Goal: Register for event/course

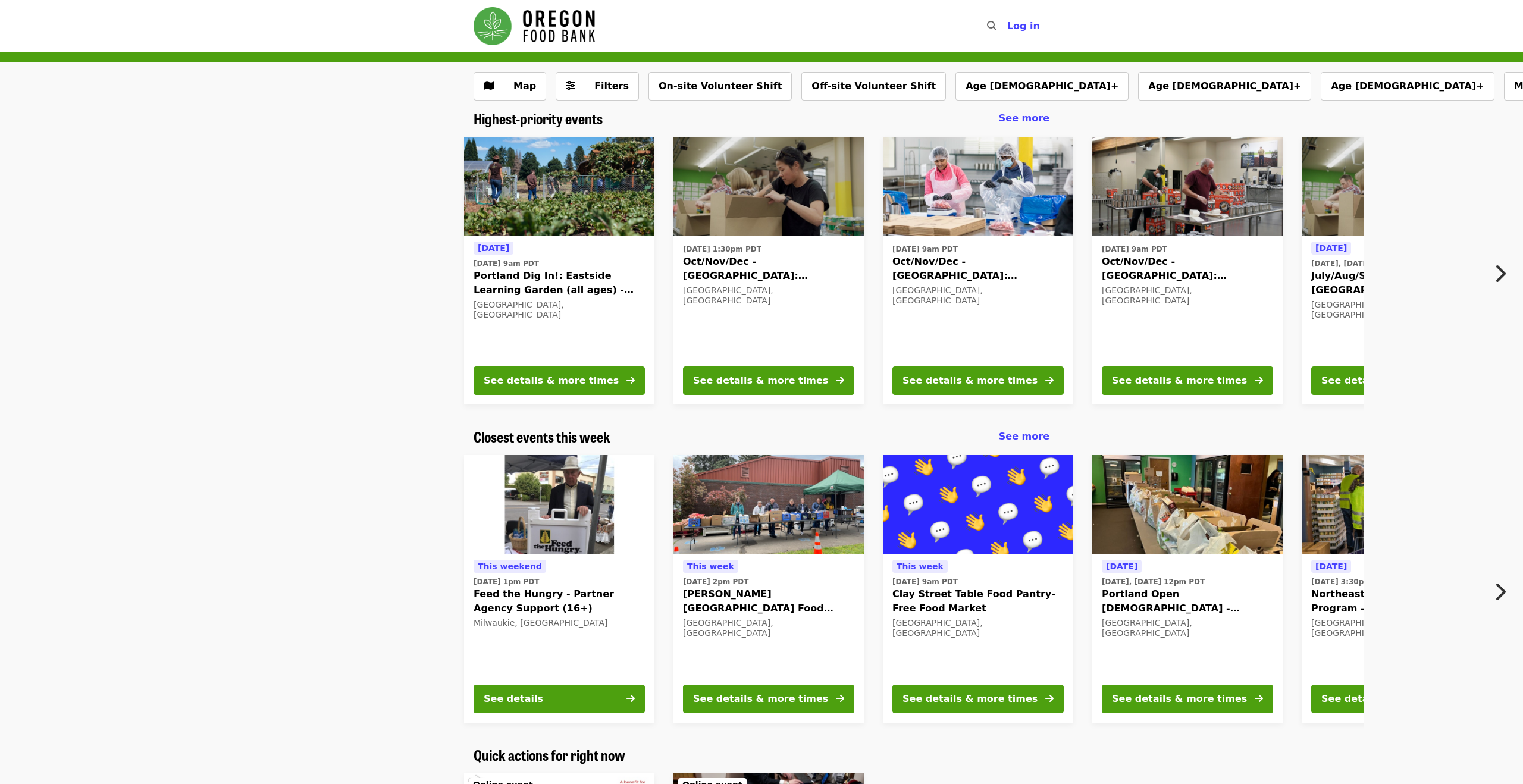
click at [1507, 276] on button "Next item" at bounding box center [1503, 274] width 39 height 33
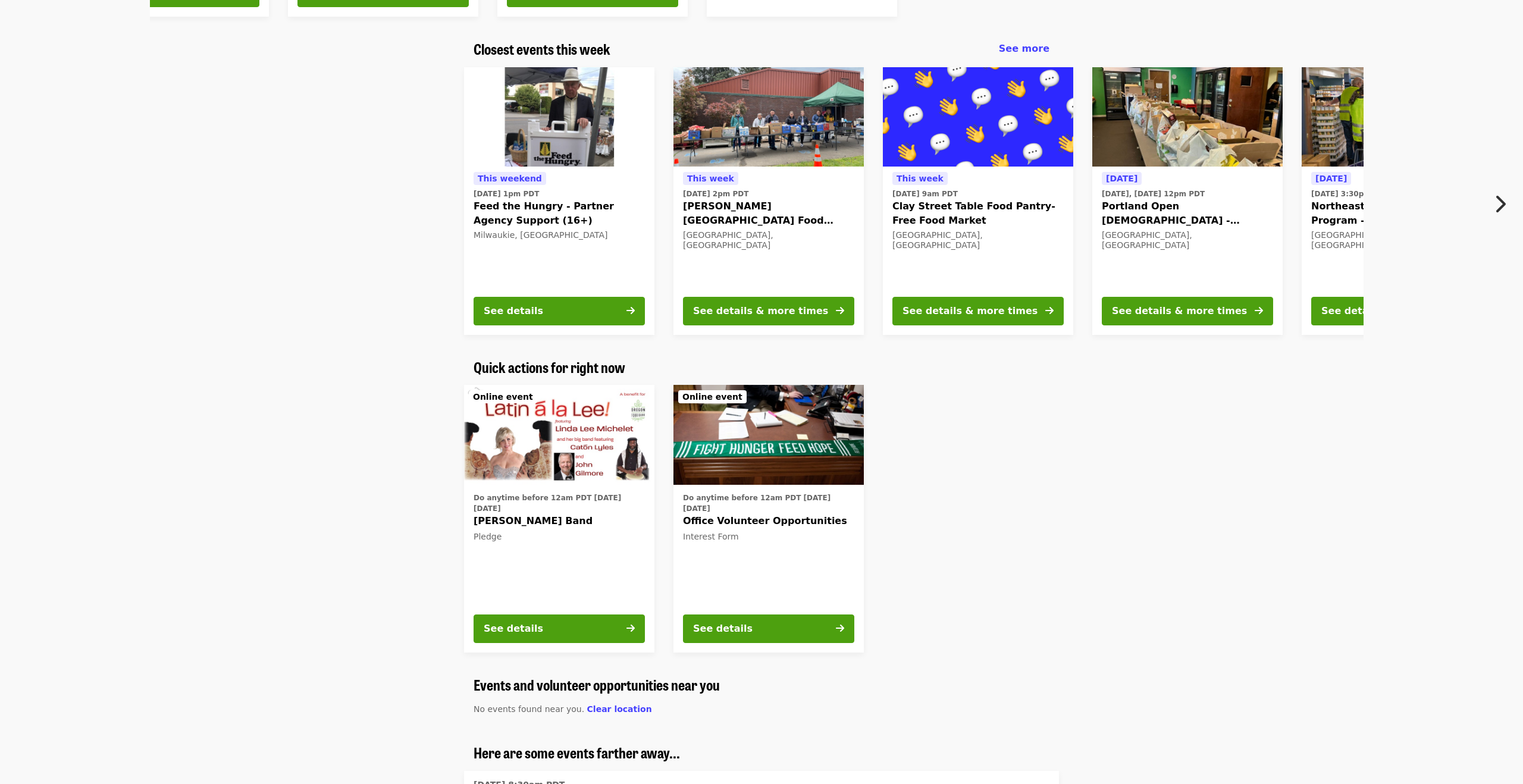
scroll to position [388, 0]
click at [1495, 198] on icon "chevron-right icon" at bounding box center [1499, 203] width 12 height 23
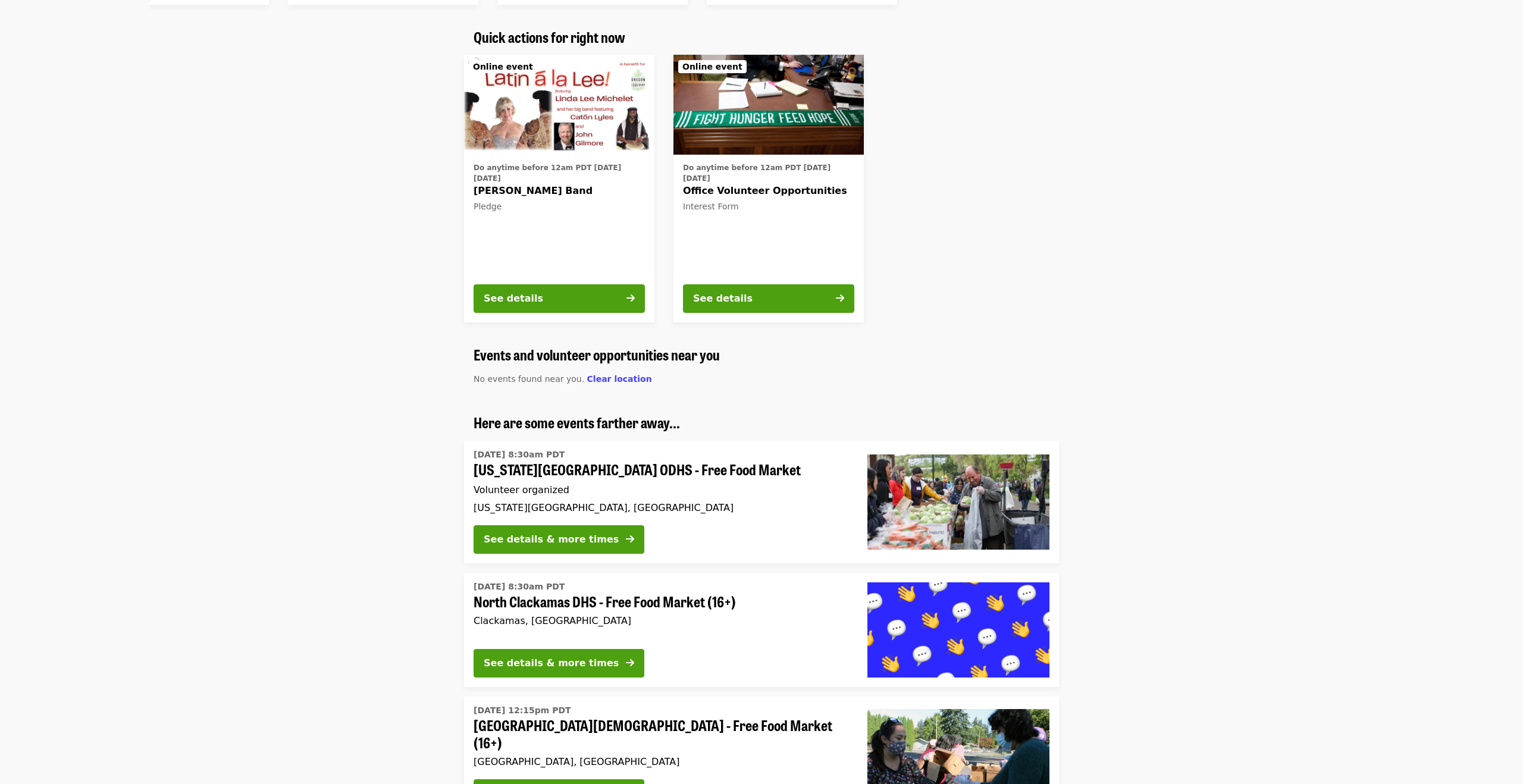
scroll to position [719, 0]
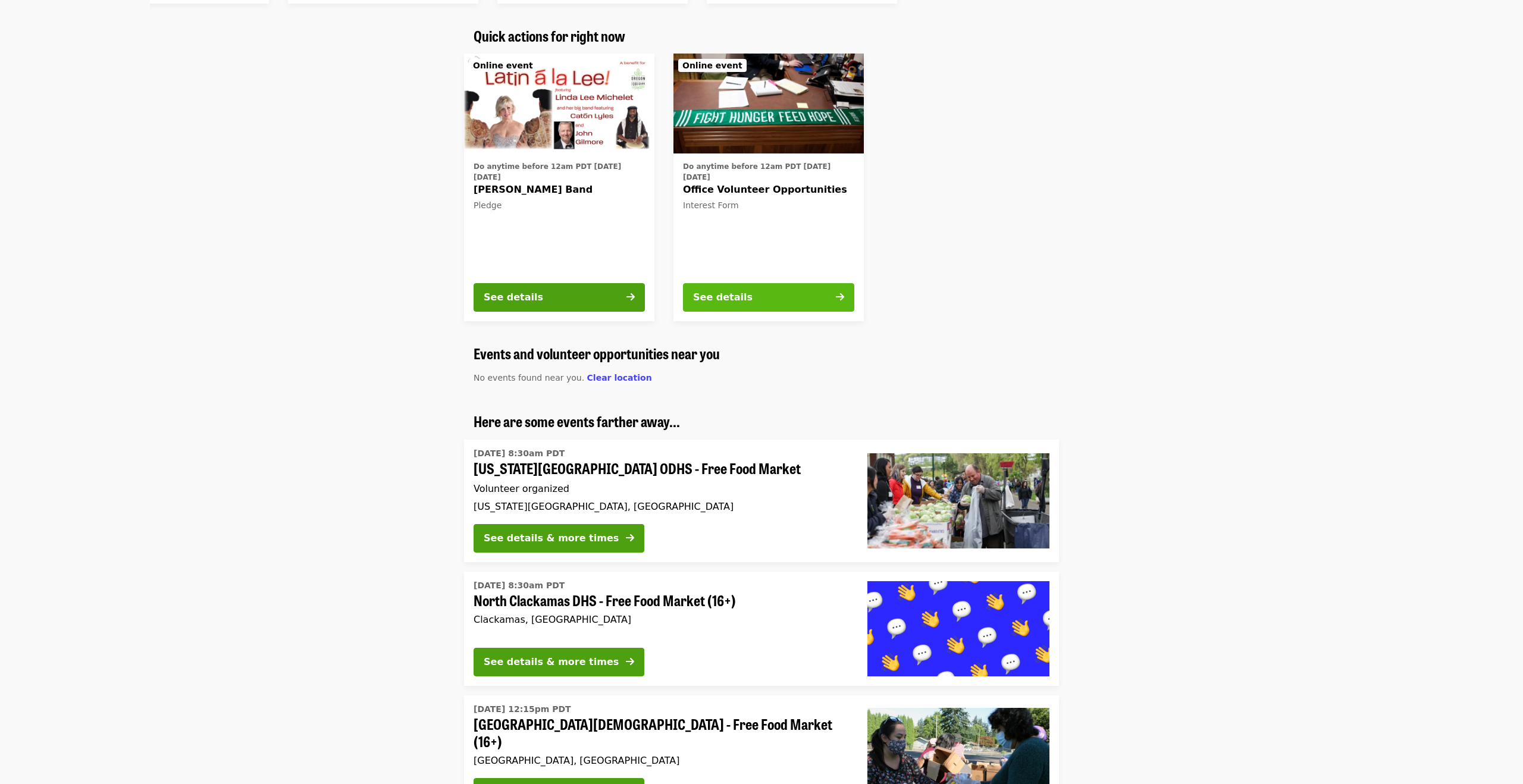
click at [797, 298] on button "See details" at bounding box center [768, 296] width 171 height 28
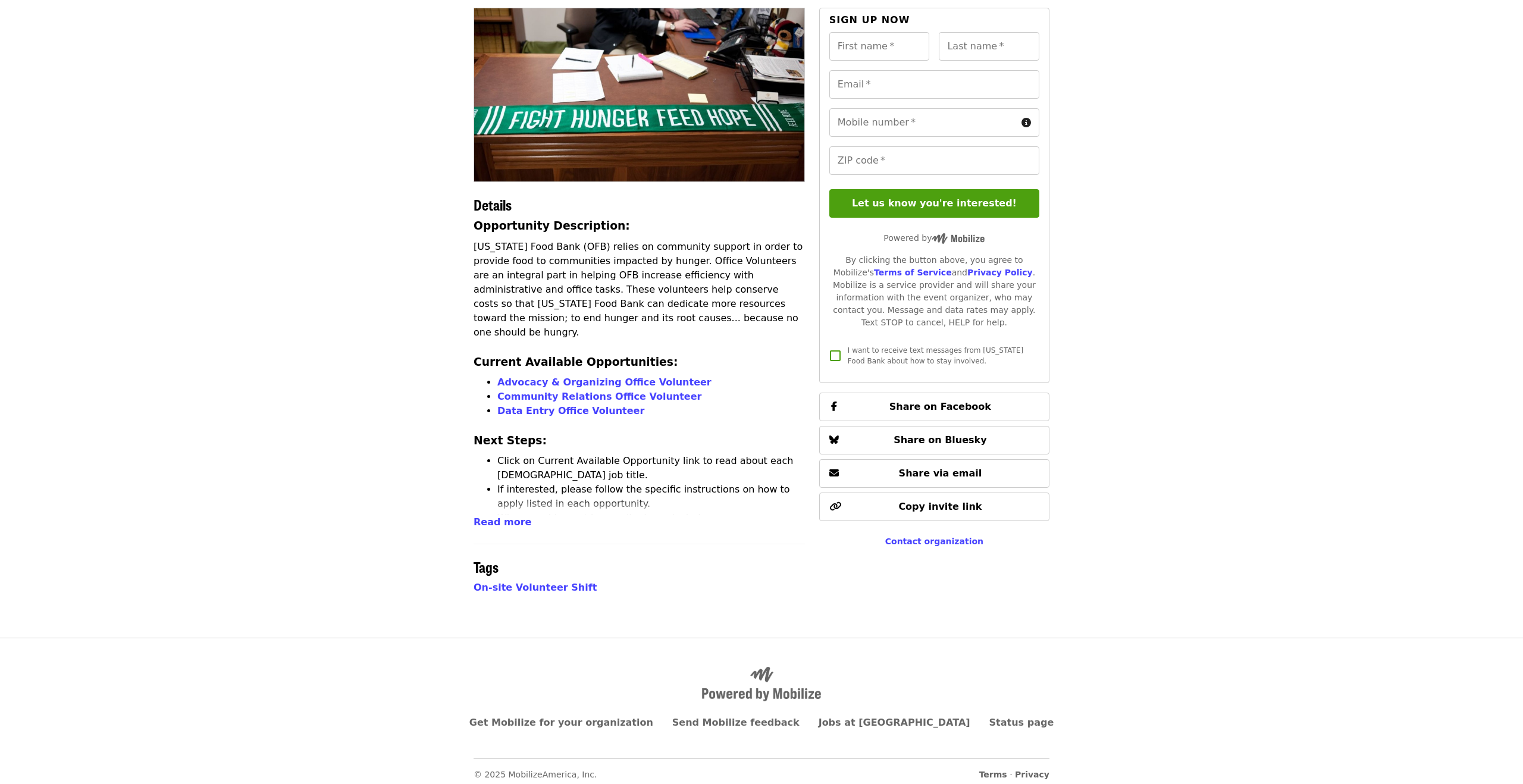
scroll to position [111, 0]
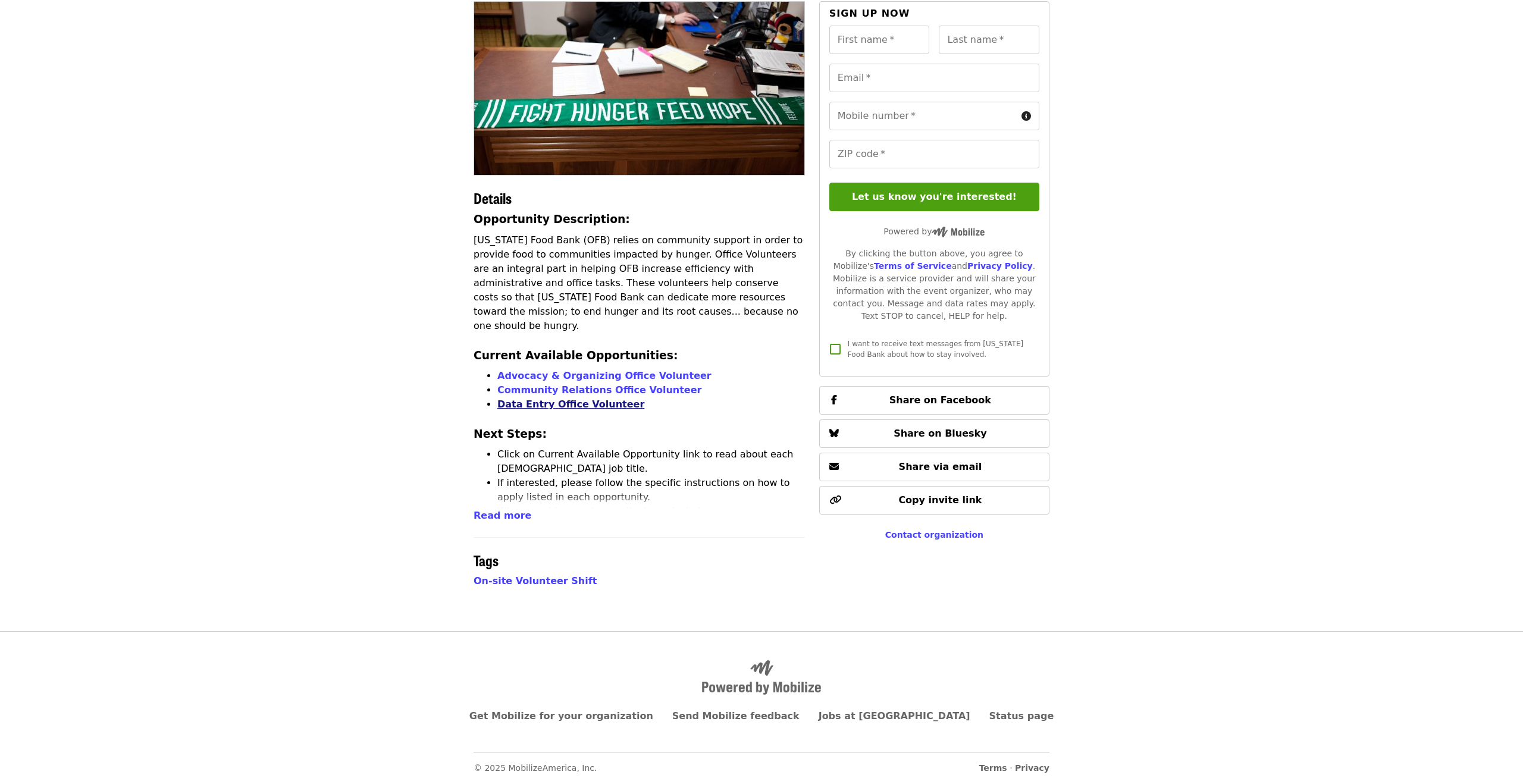
click at [584, 398] on link "Data Entry Office Volunteer" at bounding box center [570, 403] width 147 height 11
click at [519, 384] on link "Community Relations Office Volunteer" at bounding box center [599, 390] width 204 height 11
click at [524, 370] on link "Advocacy & Organizing Office Volunteer" at bounding box center [604, 375] width 214 height 11
click at [505, 514] on span "Read more" at bounding box center [502, 515] width 58 height 11
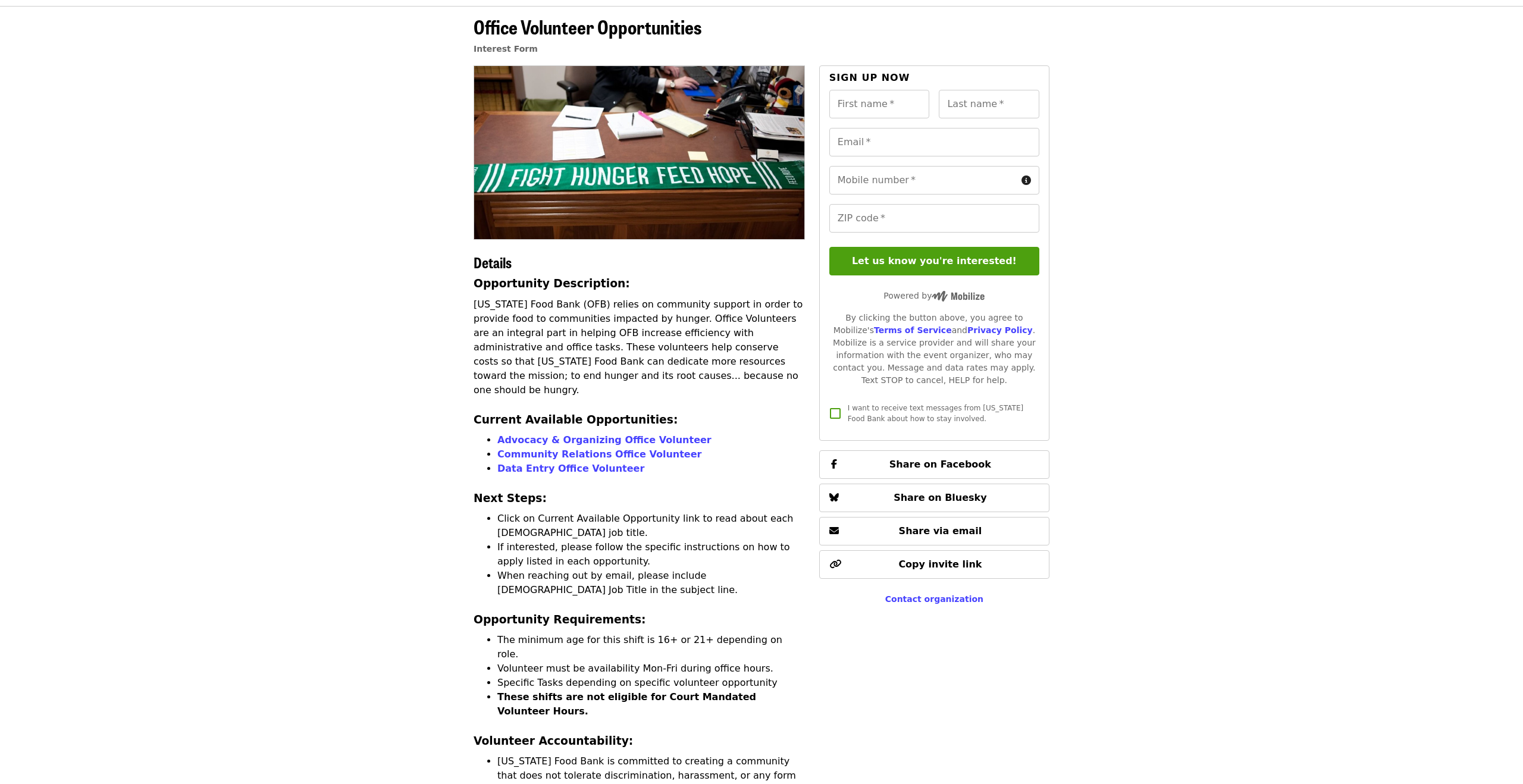
scroll to position [48, 0]
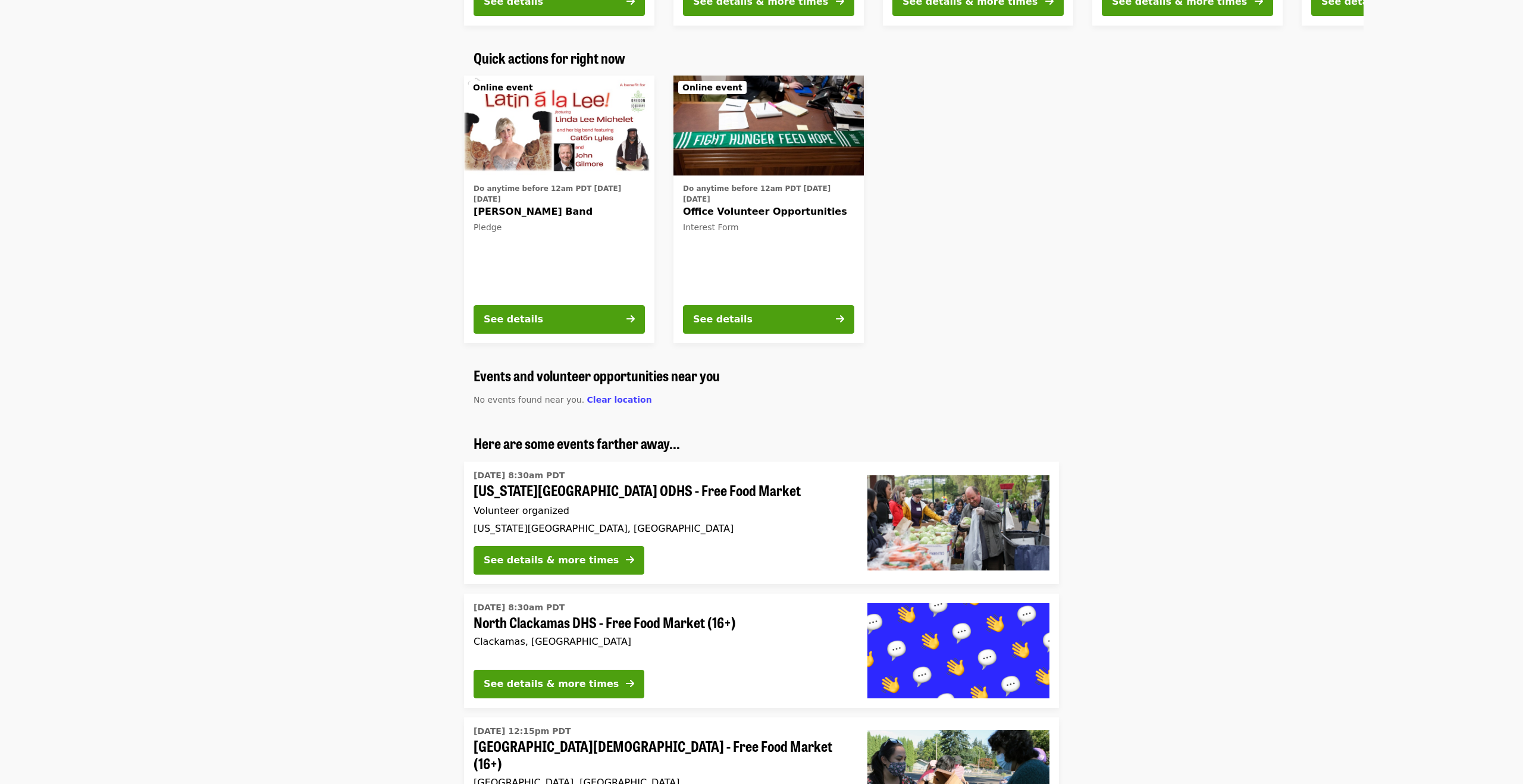
scroll to position [700, 0]
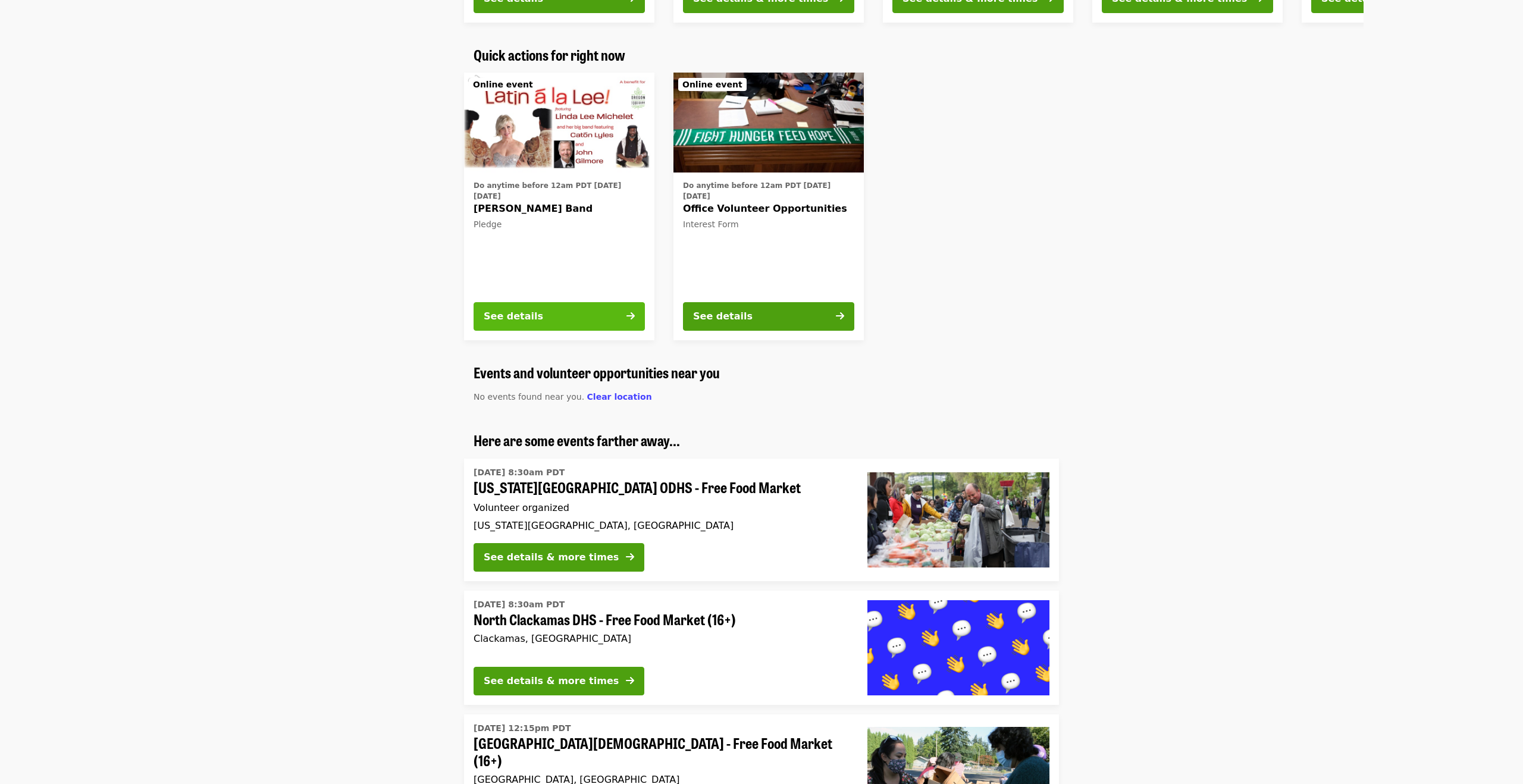
click at [491, 319] on div "See details" at bounding box center [513, 317] width 59 height 15
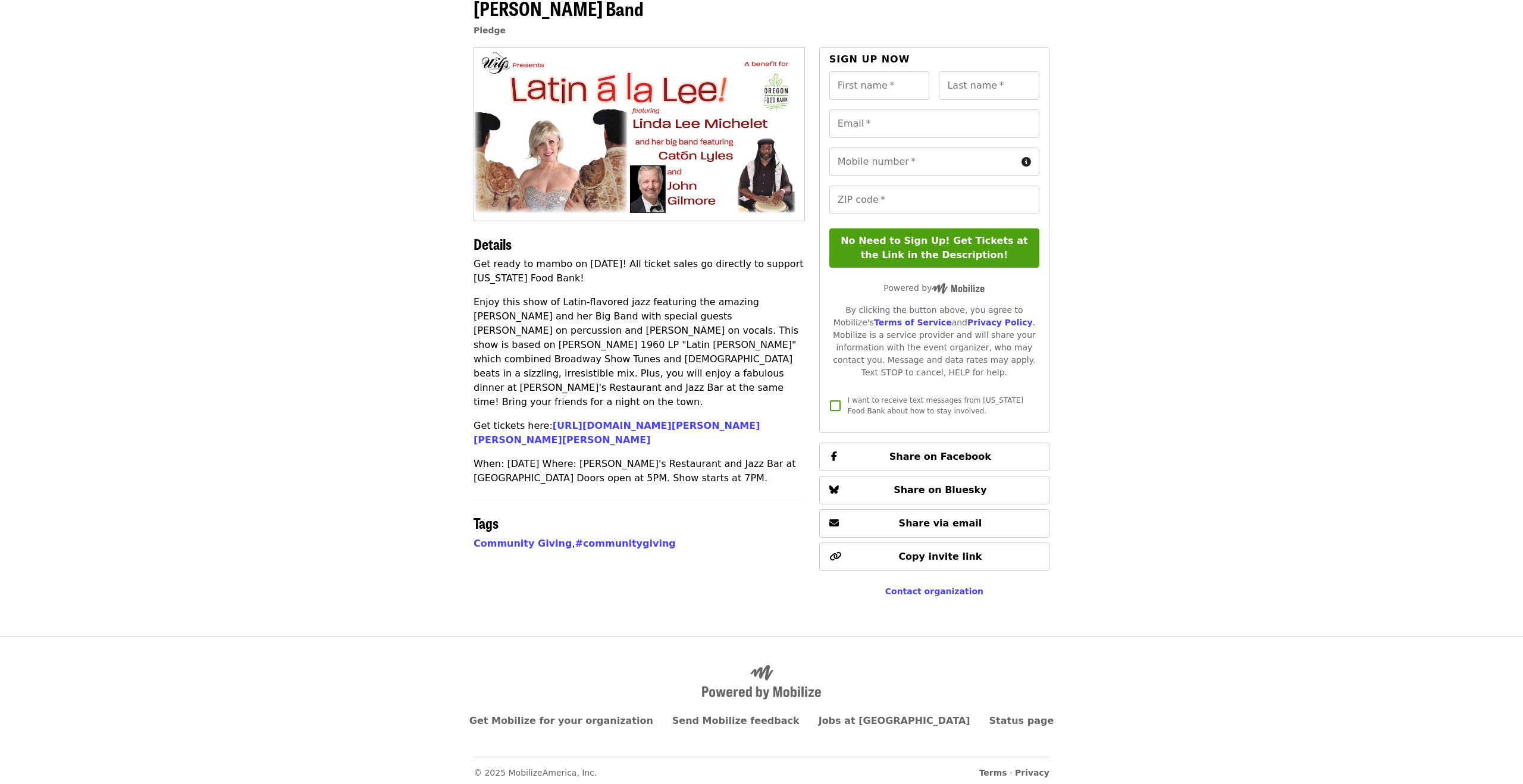
scroll to position [70, 0]
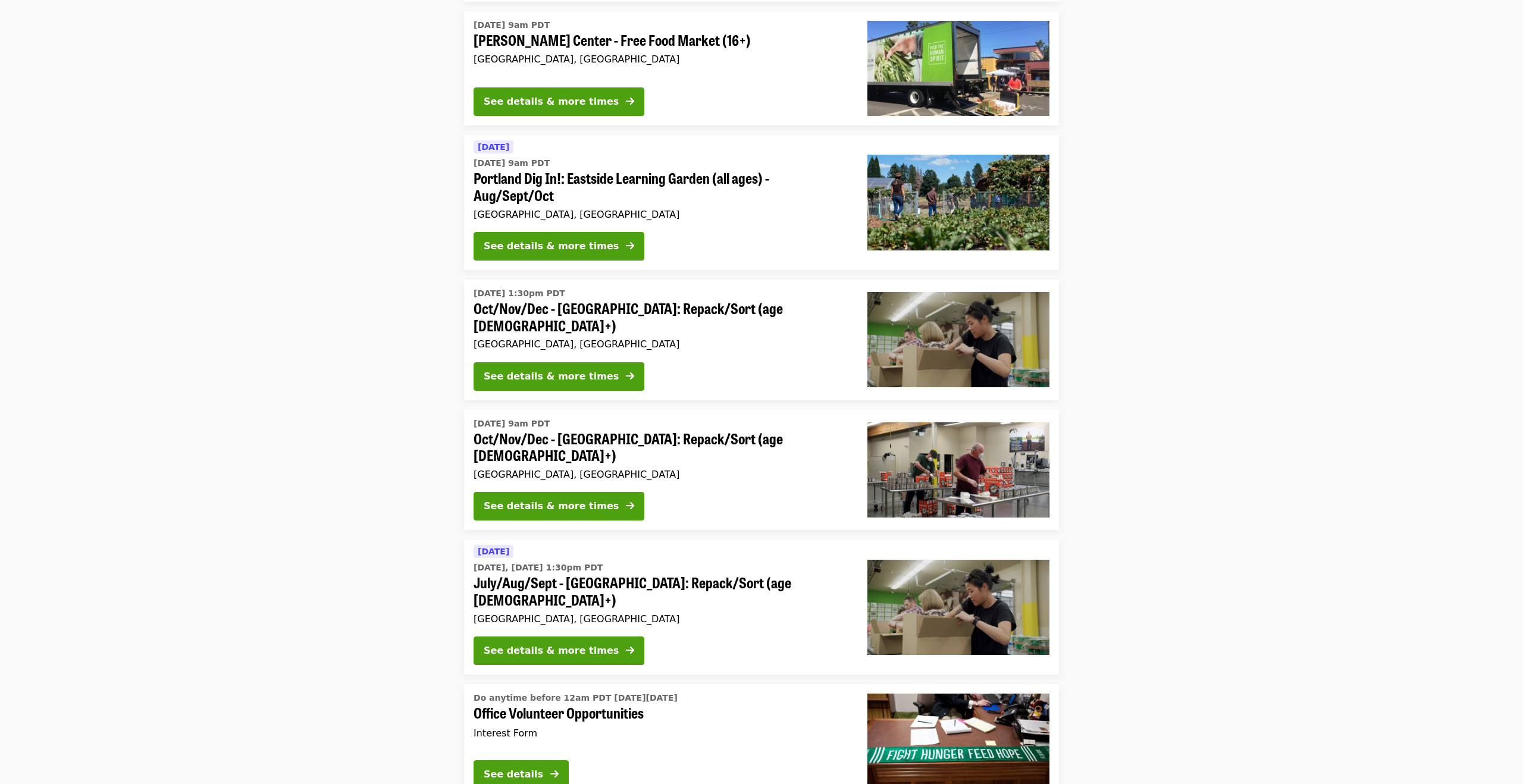
scroll to position [3010, 0]
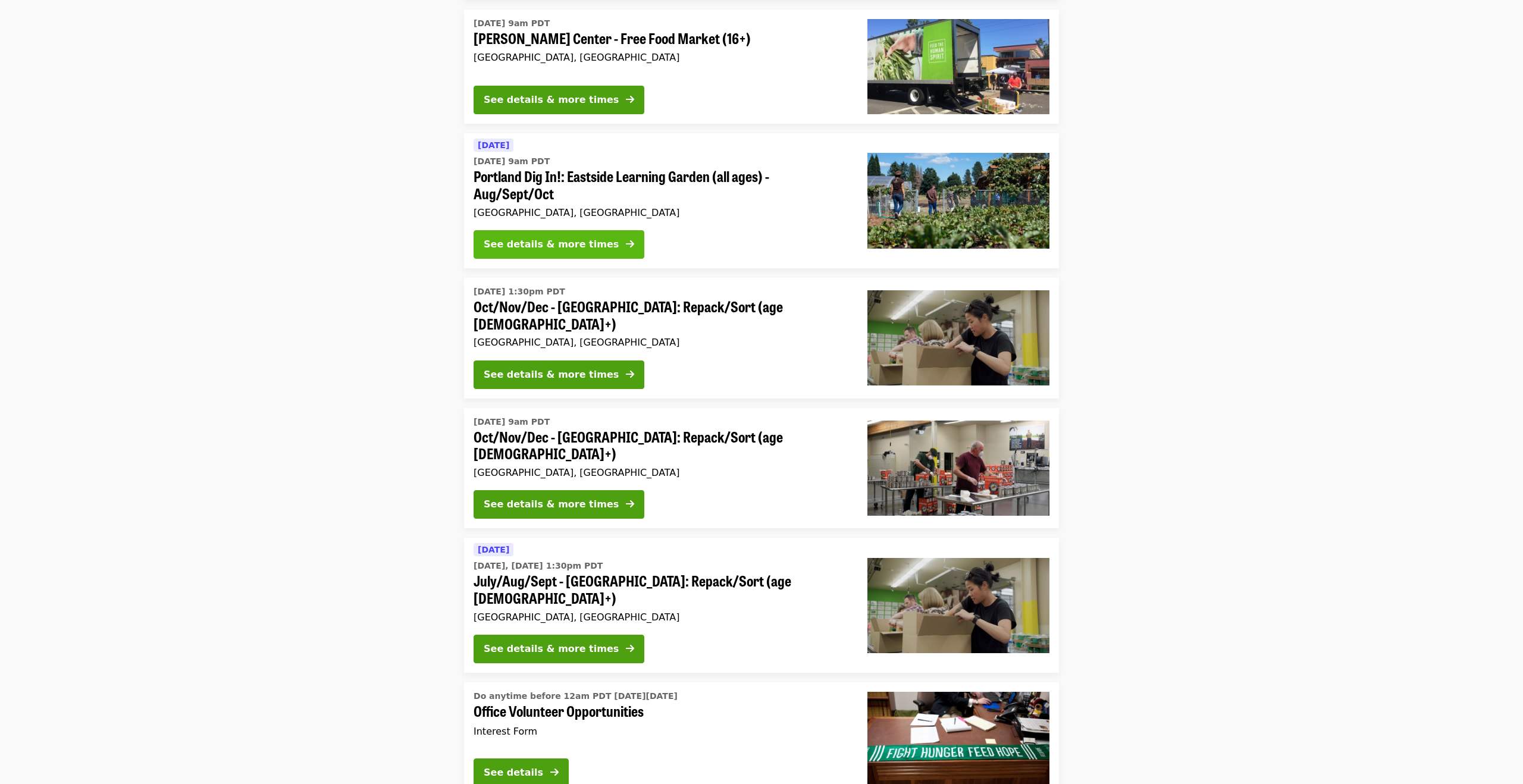
click at [539, 237] on div "See details & more times" at bounding box center [551, 244] width 135 height 15
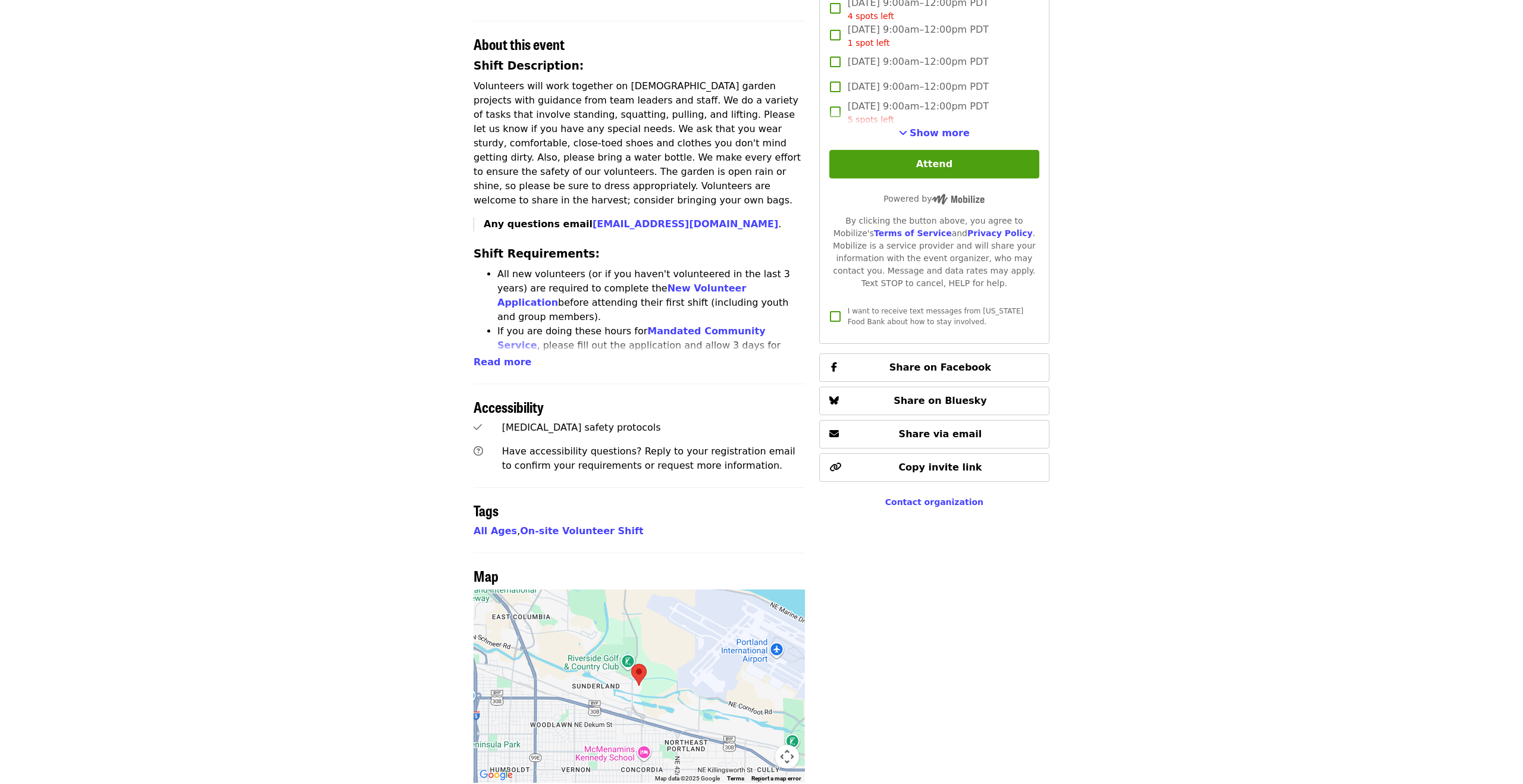
scroll to position [388, 0]
click at [491, 354] on span "Read more" at bounding box center [502, 360] width 58 height 11
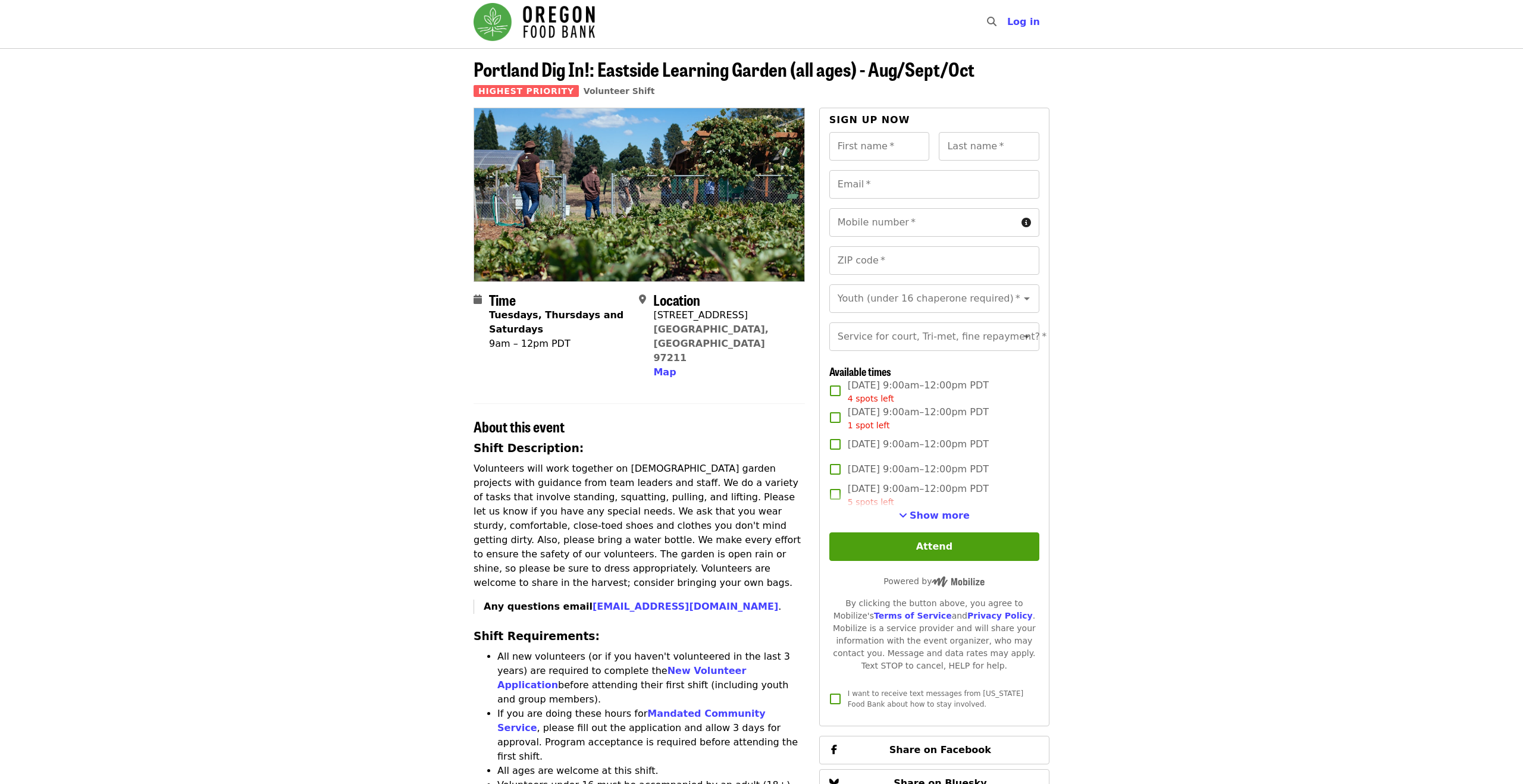
scroll to position [0, 0]
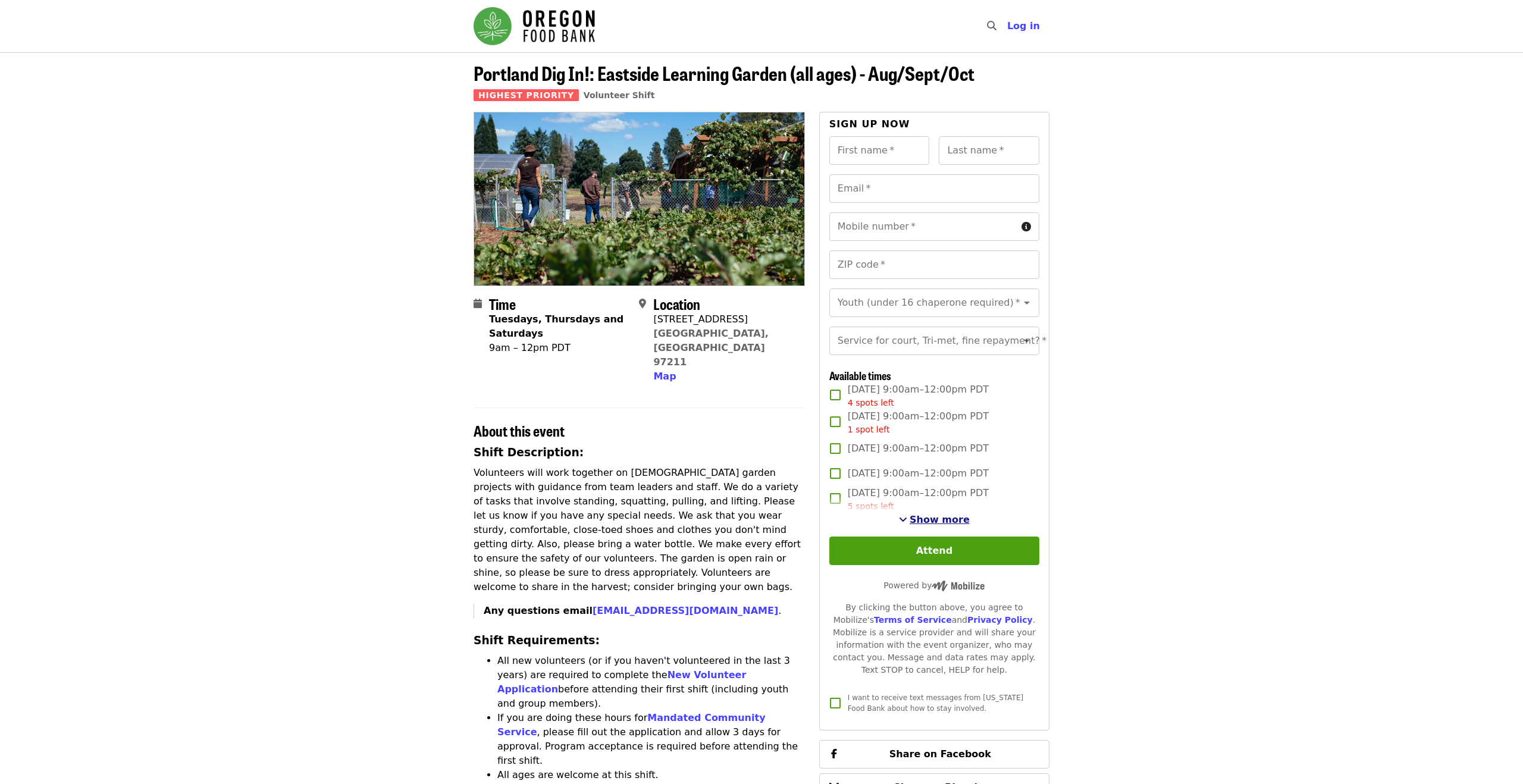
click at [943, 519] on span "Show more" at bounding box center [940, 520] width 60 height 11
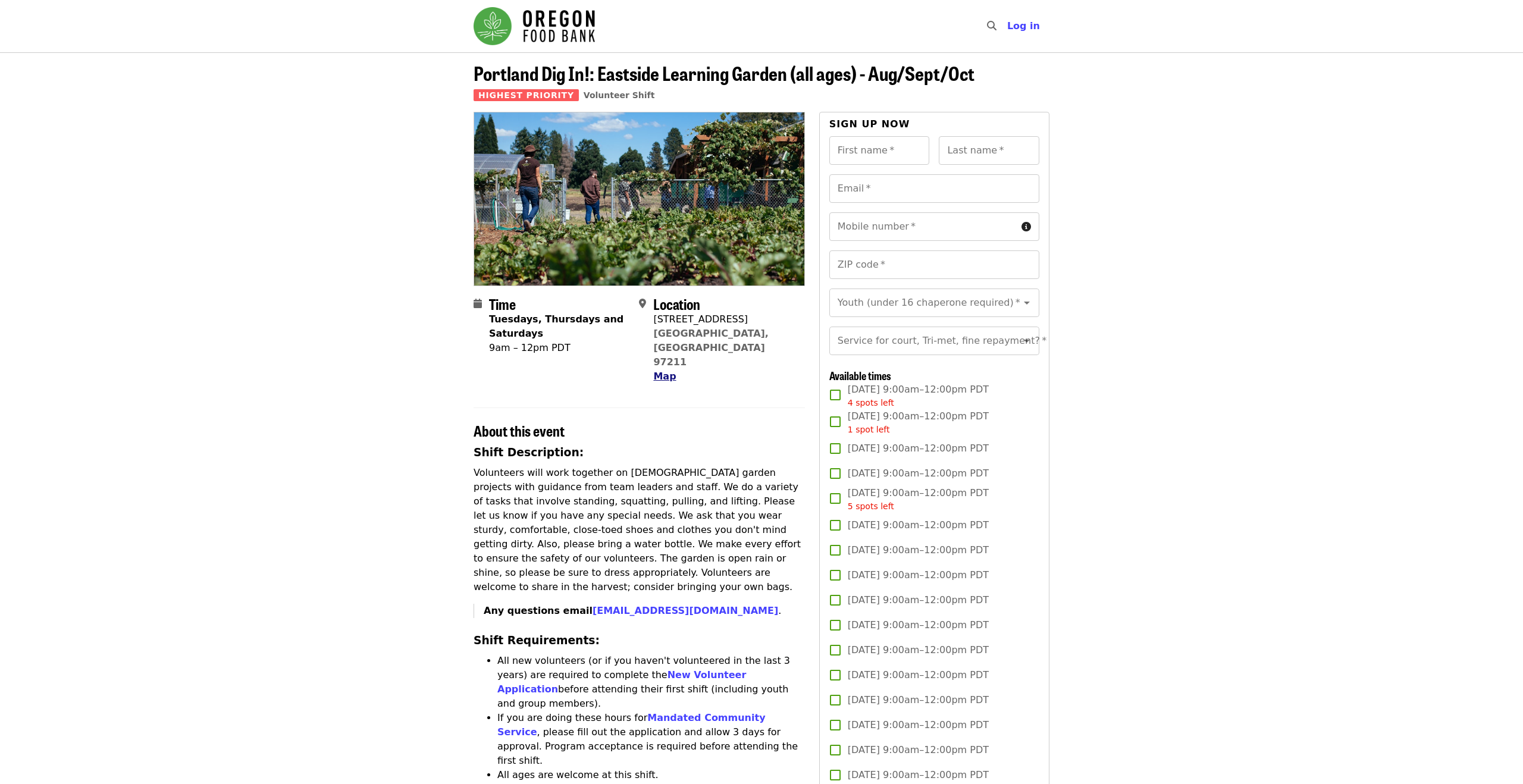
click at [660, 371] on span "Map" at bounding box center [664, 376] width 23 height 11
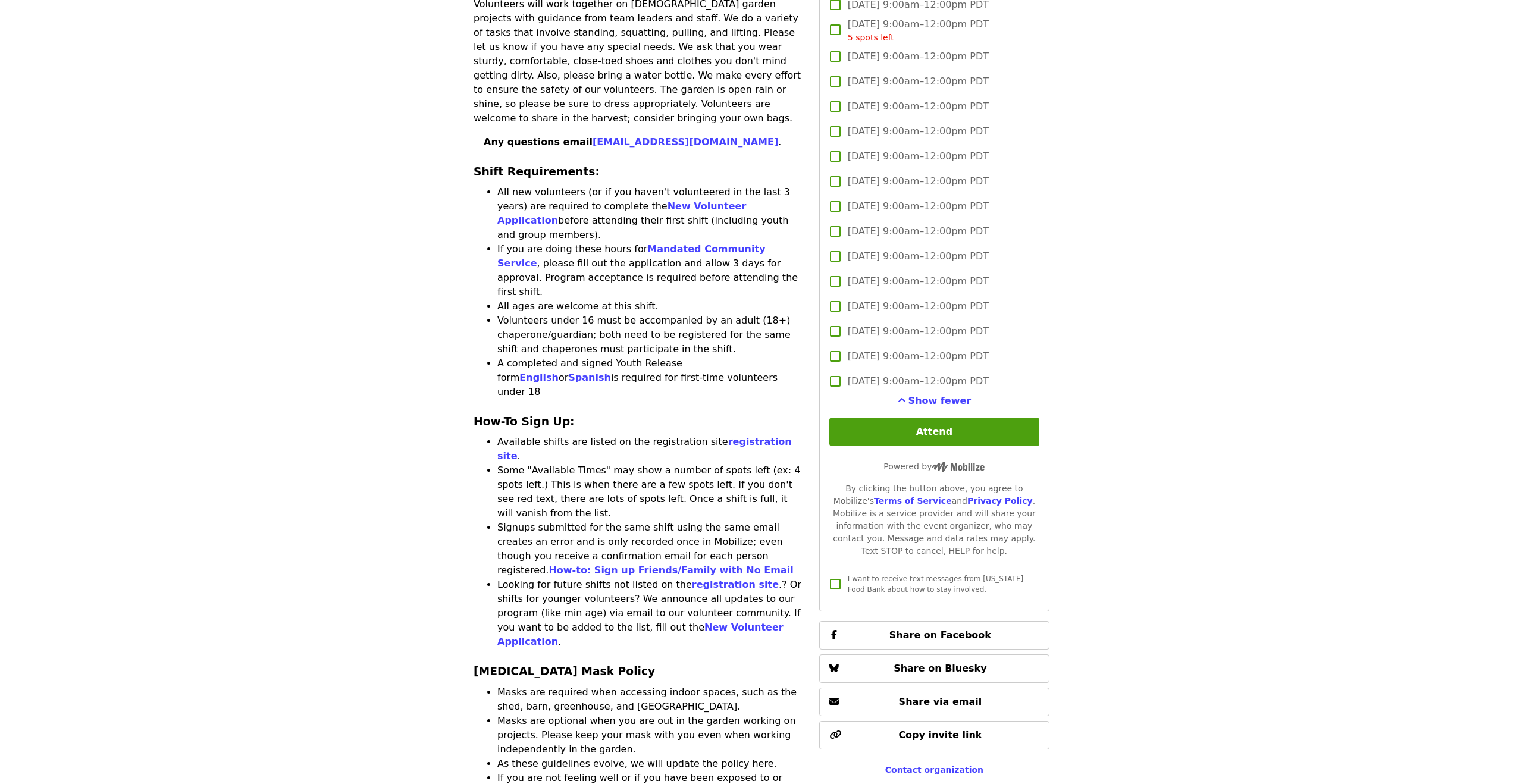
scroll to position [471, 0]
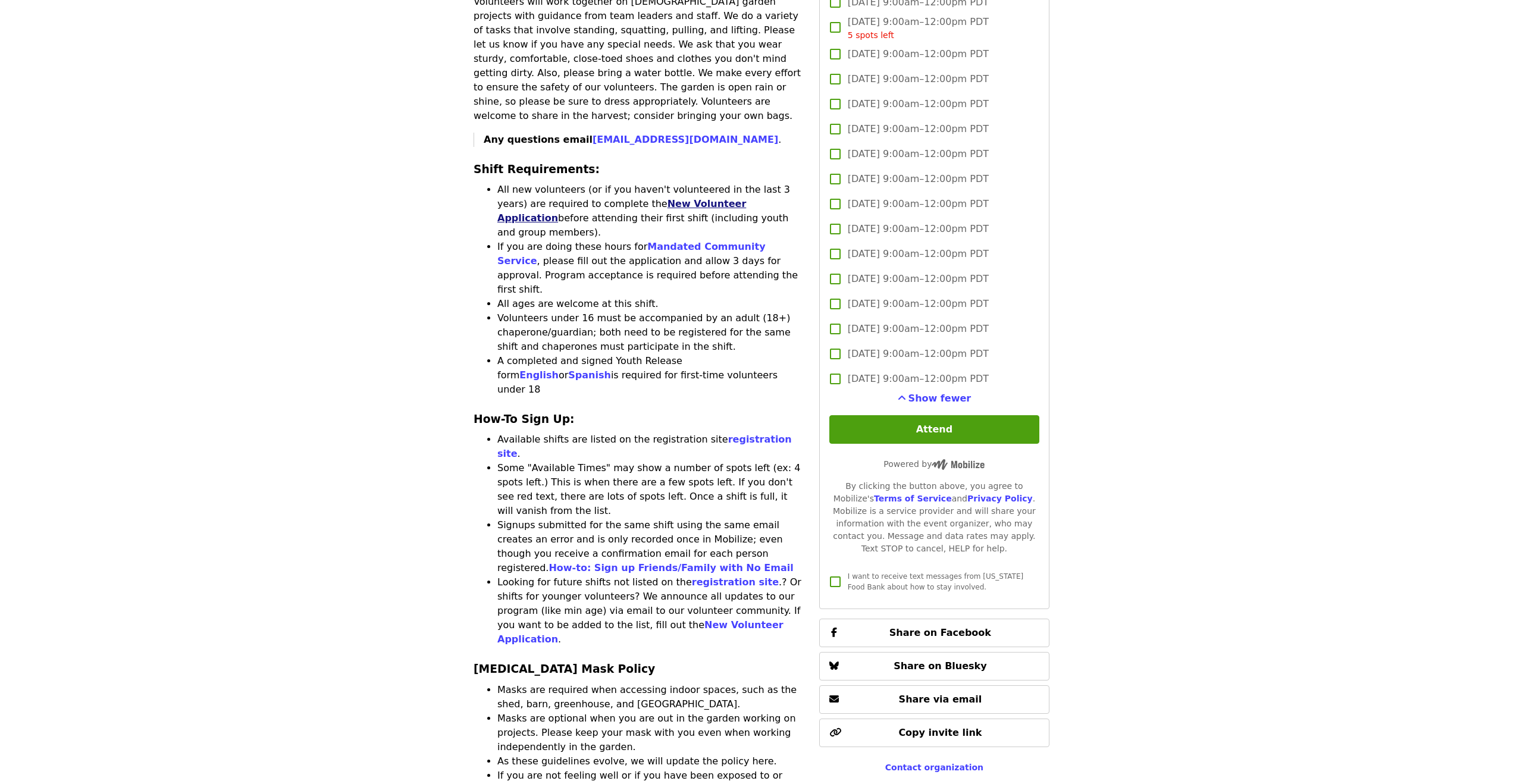
click at [671, 198] on link "New Volunteer Application" at bounding box center [621, 210] width 249 height 26
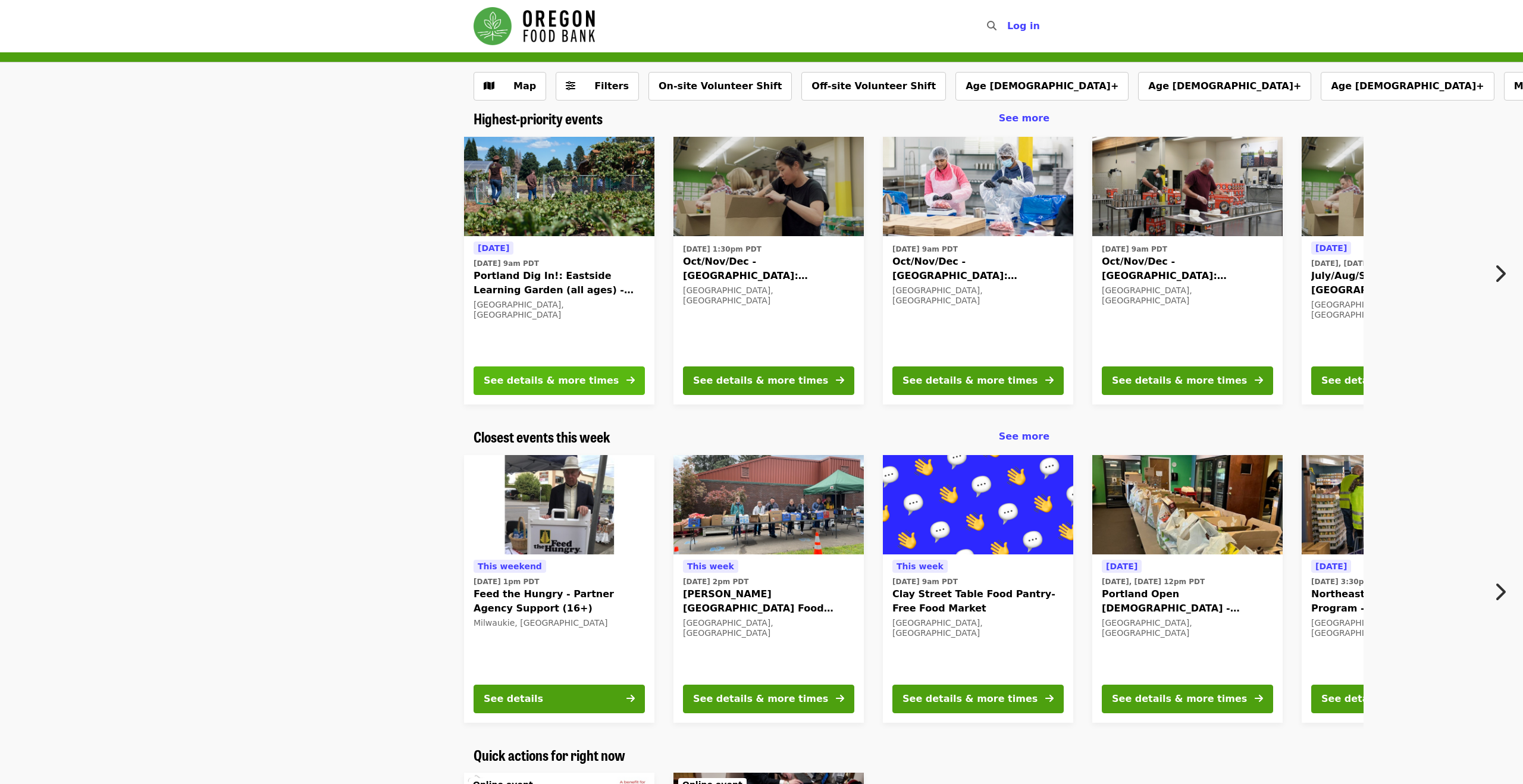
click at [522, 384] on div "See details & more times" at bounding box center [551, 381] width 135 height 15
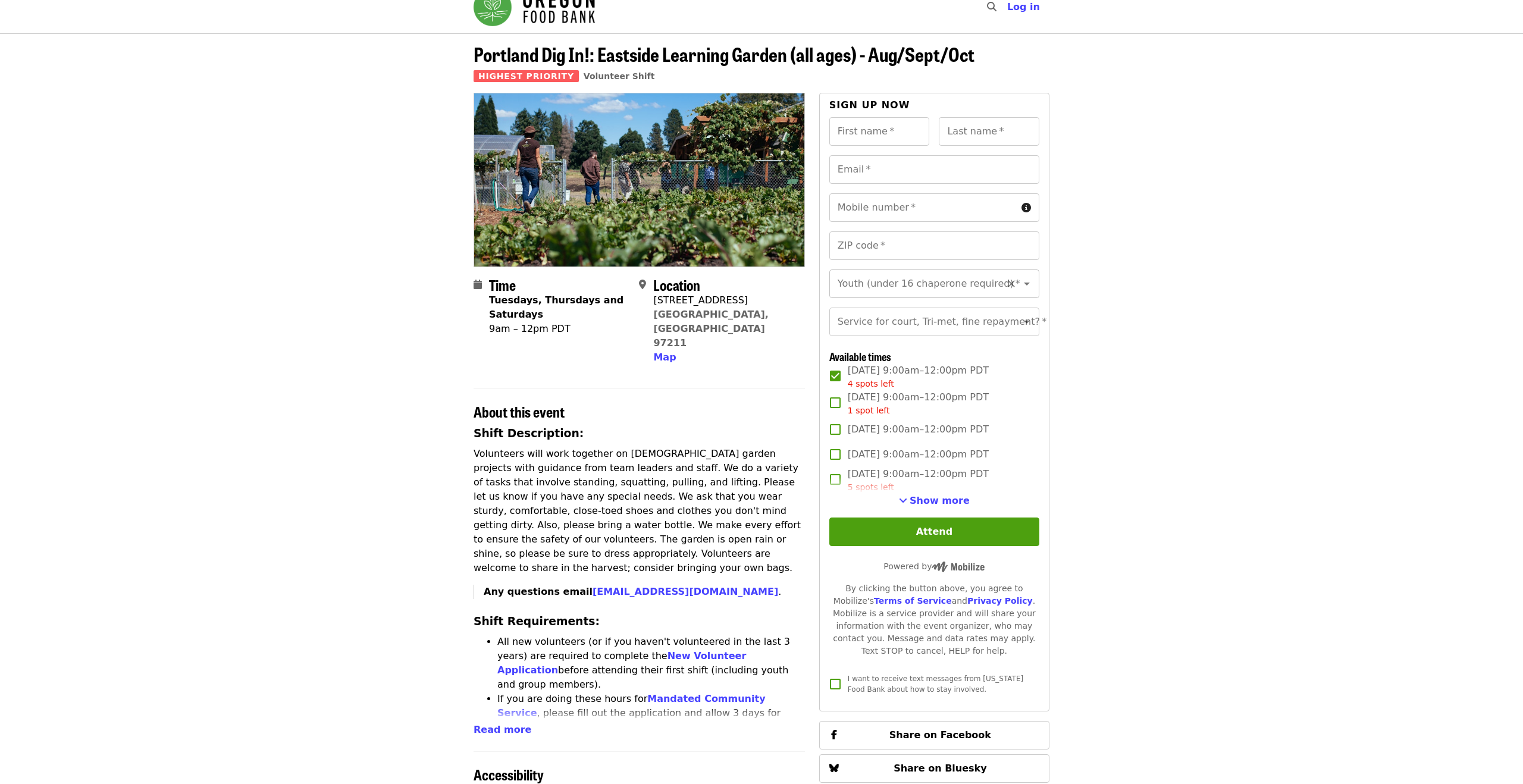
scroll to position [19, 0]
click at [874, 140] on input "First name   *" at bounding box center [880, 130] width 101 height 28
type input "***"
click at [949, 133] on div "Last name   * Last name *" at bounding box center [989, 130] width 101 height 28
type input "******"
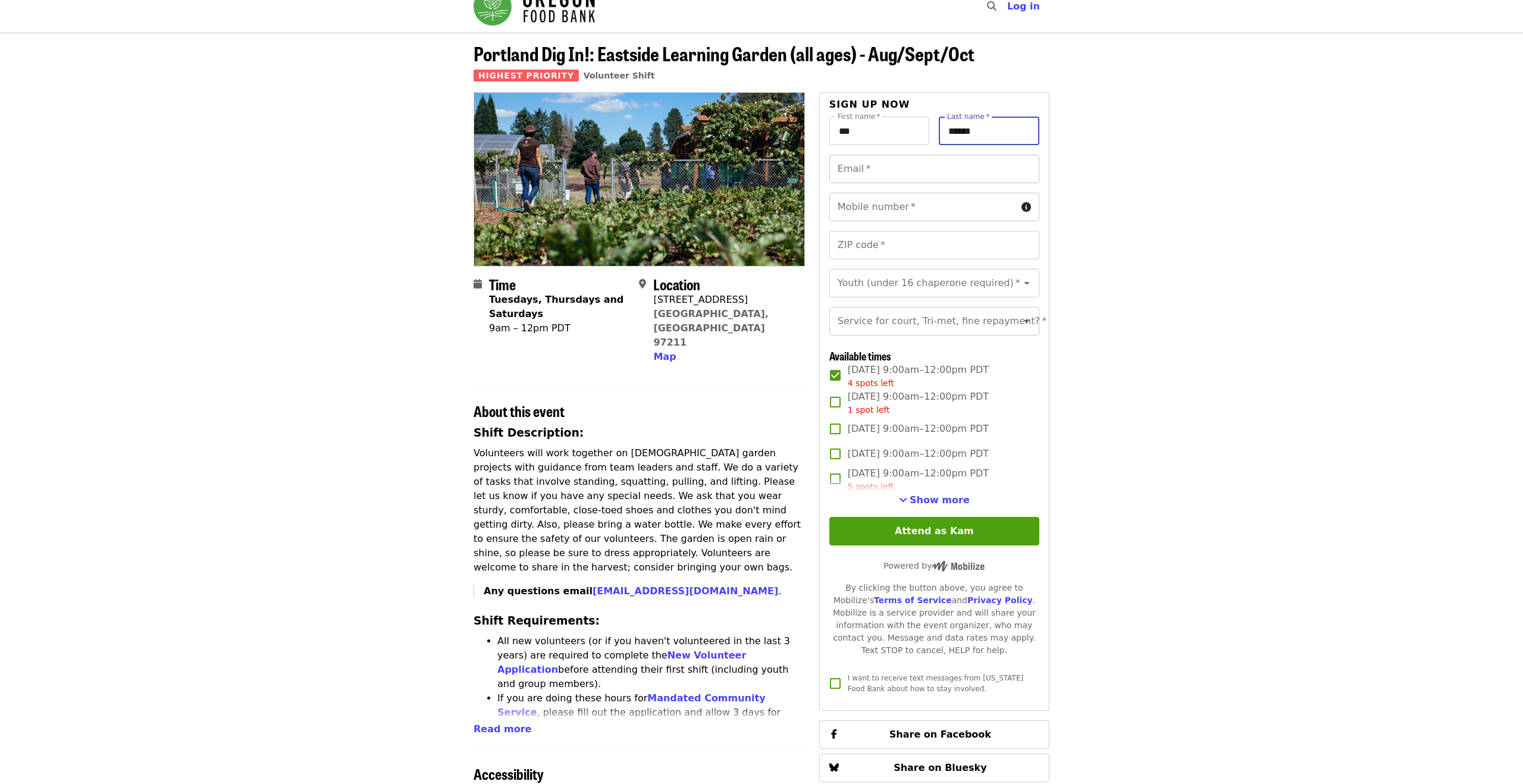
click at [967, 170] on input "Email   *" at bounding box center [934, 168] width 210 height 28
type input "**********"
click at [956, 206] on input "Mobile number   *" at bounding box center [923, 207] width 188 height 28
type input "**********"
click at [935, 244] on input "ZIP code   *" at bounding box center [934, 244] width 210 height 28
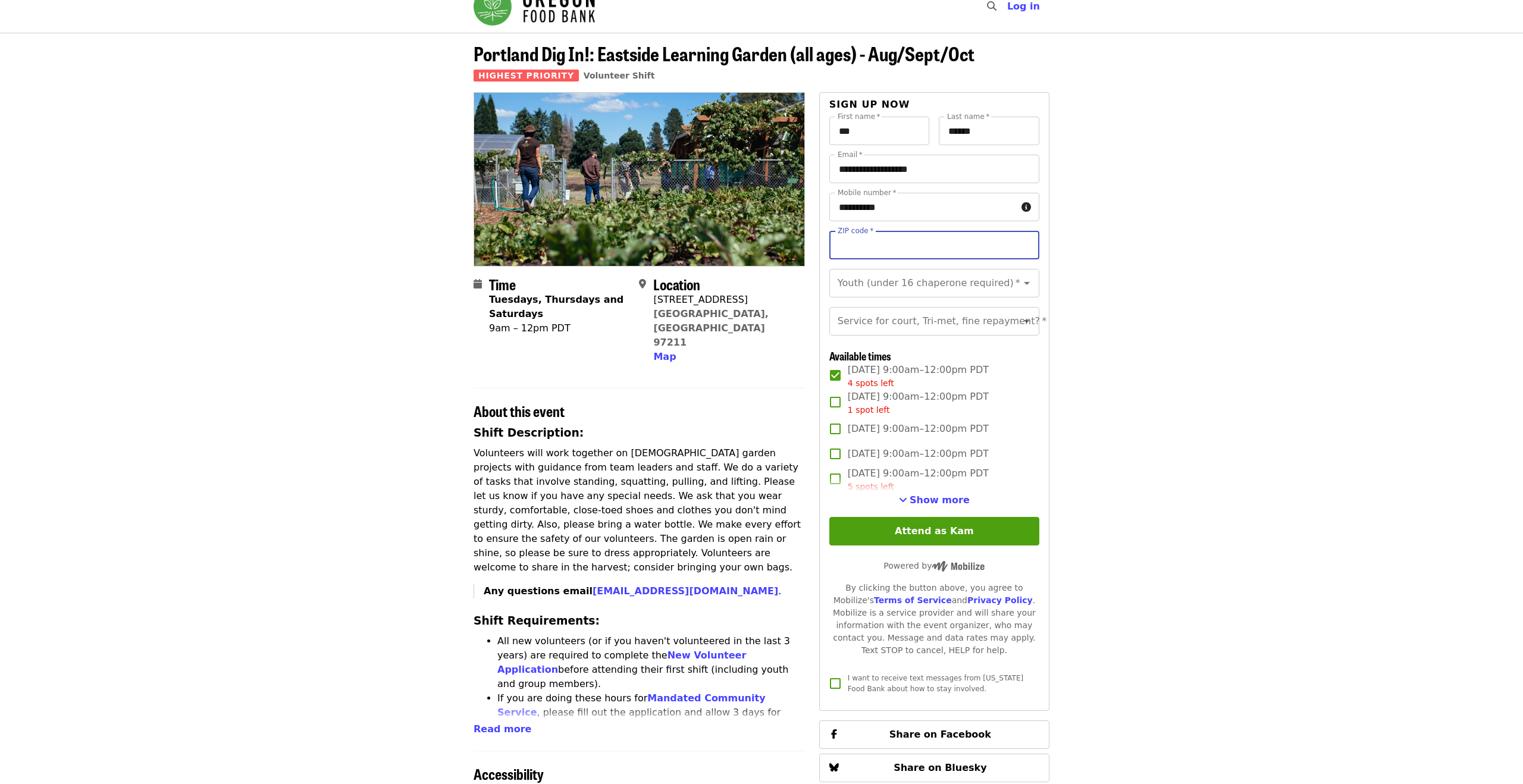
type input "*****"
click at [1025, 282] on icon "Open" at bounding box center [1027, 283] width 5 height 3
click at [869, 319] on li "16 and older" at bounding box center [933, 315] width 210 height 21
type input "**********"
click at [1026, 323] on icon "Open" at bounding box center [1027, 321] width 15 height 15
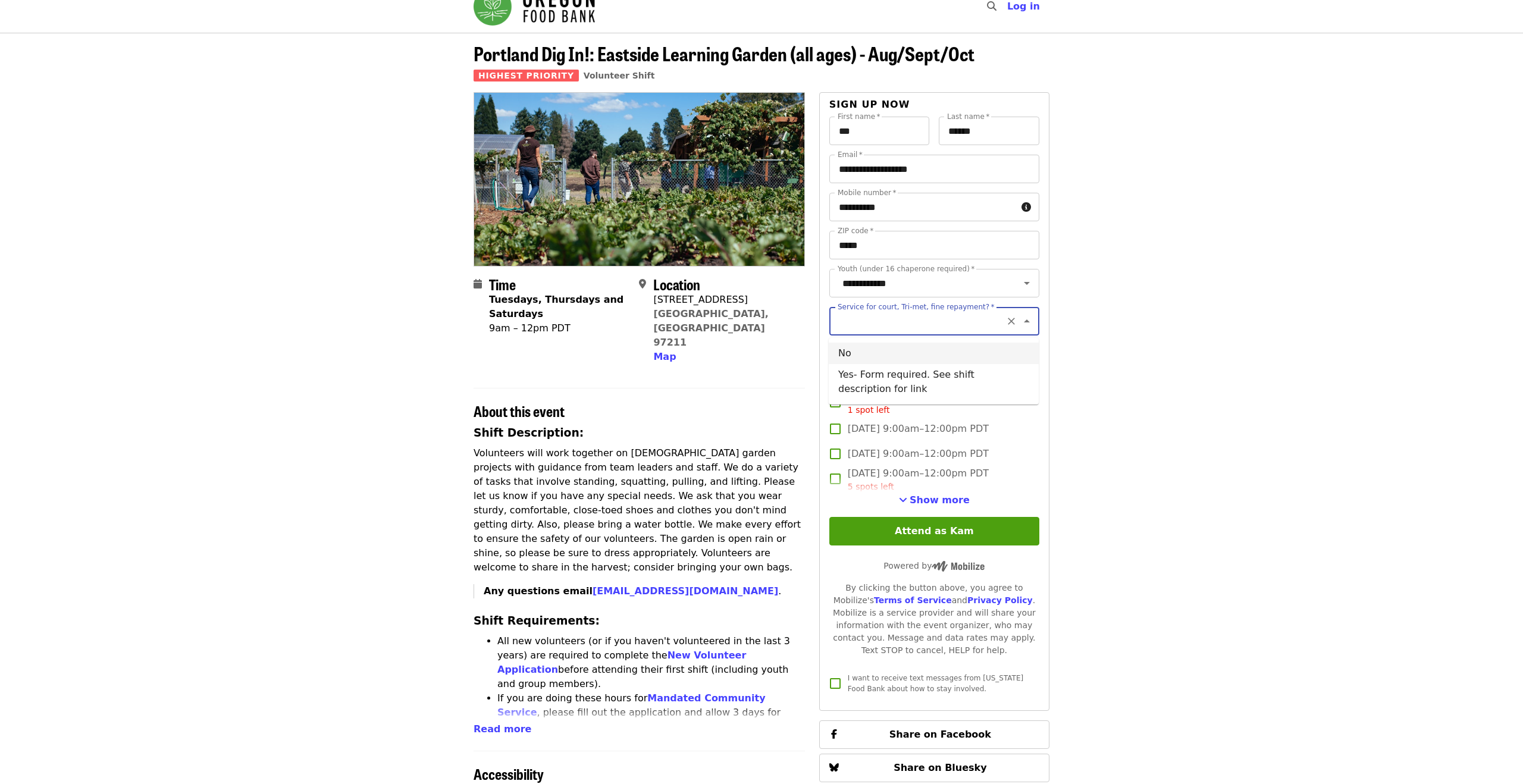
click at [995, 354] on li "No" at bounding box center [933, 352] width 210 height 21
type input "**"
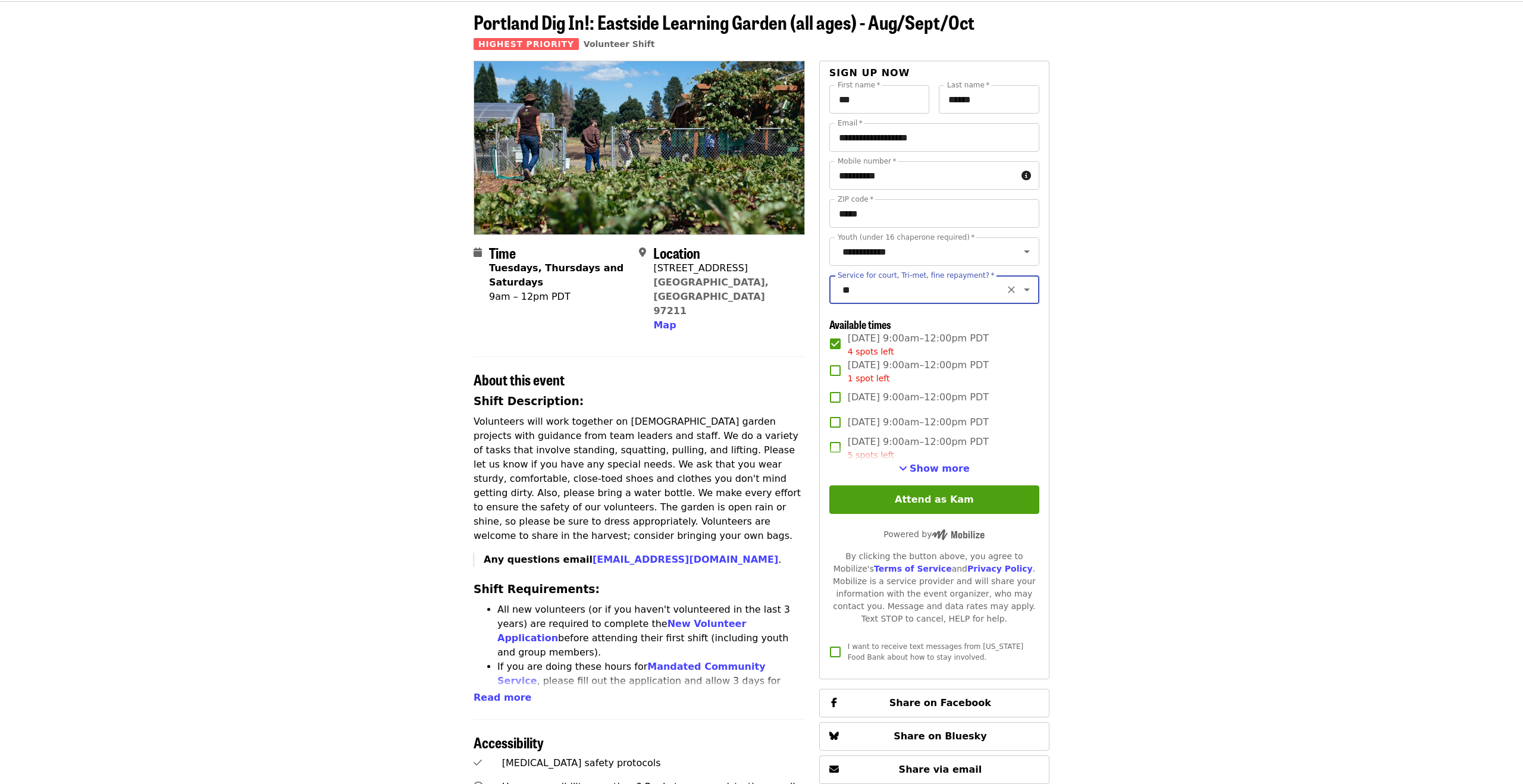
scroll to position [54, 0]
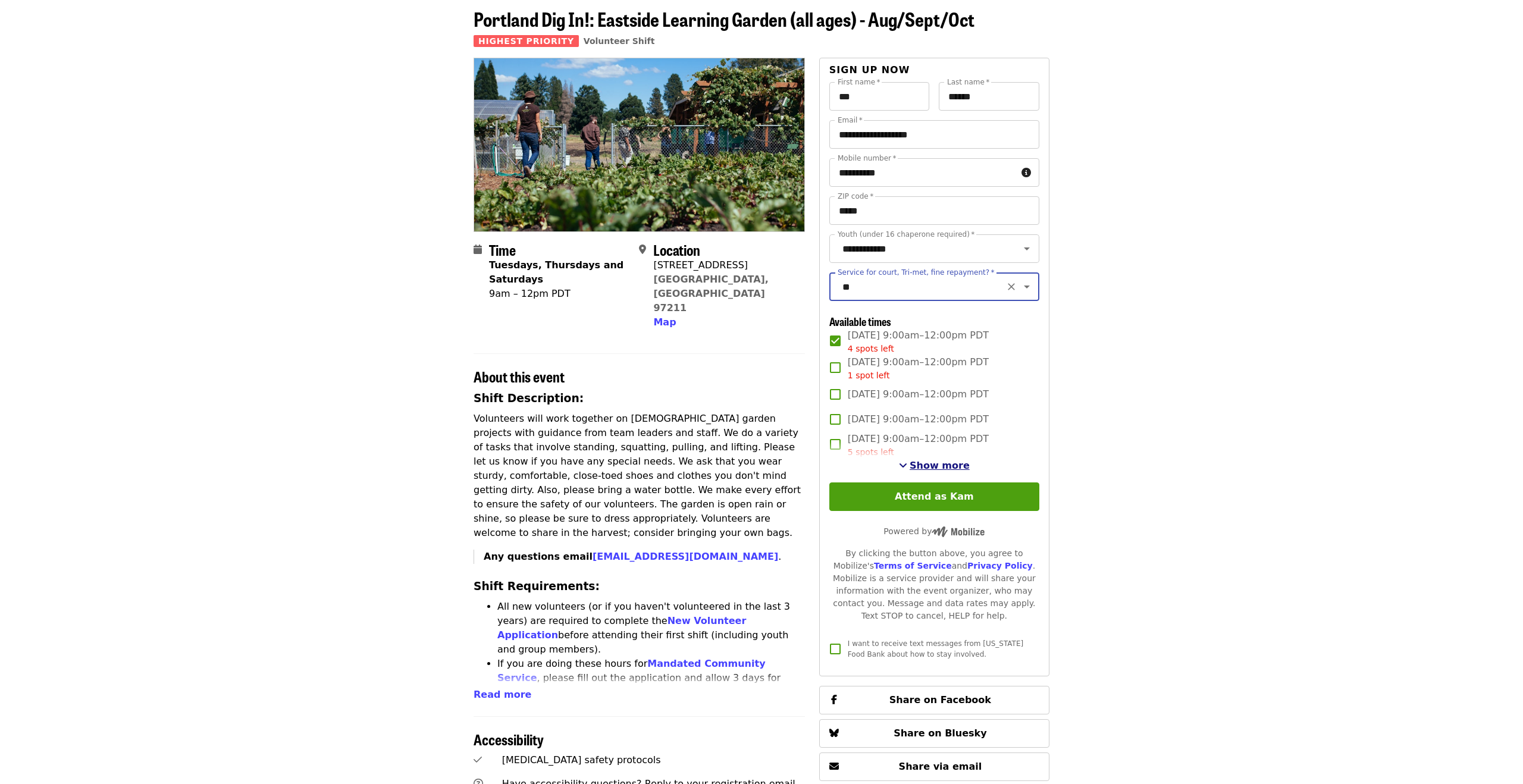
click at [949, 467] on span "Show more" at bounding box center [940, 465] width 60 height 11
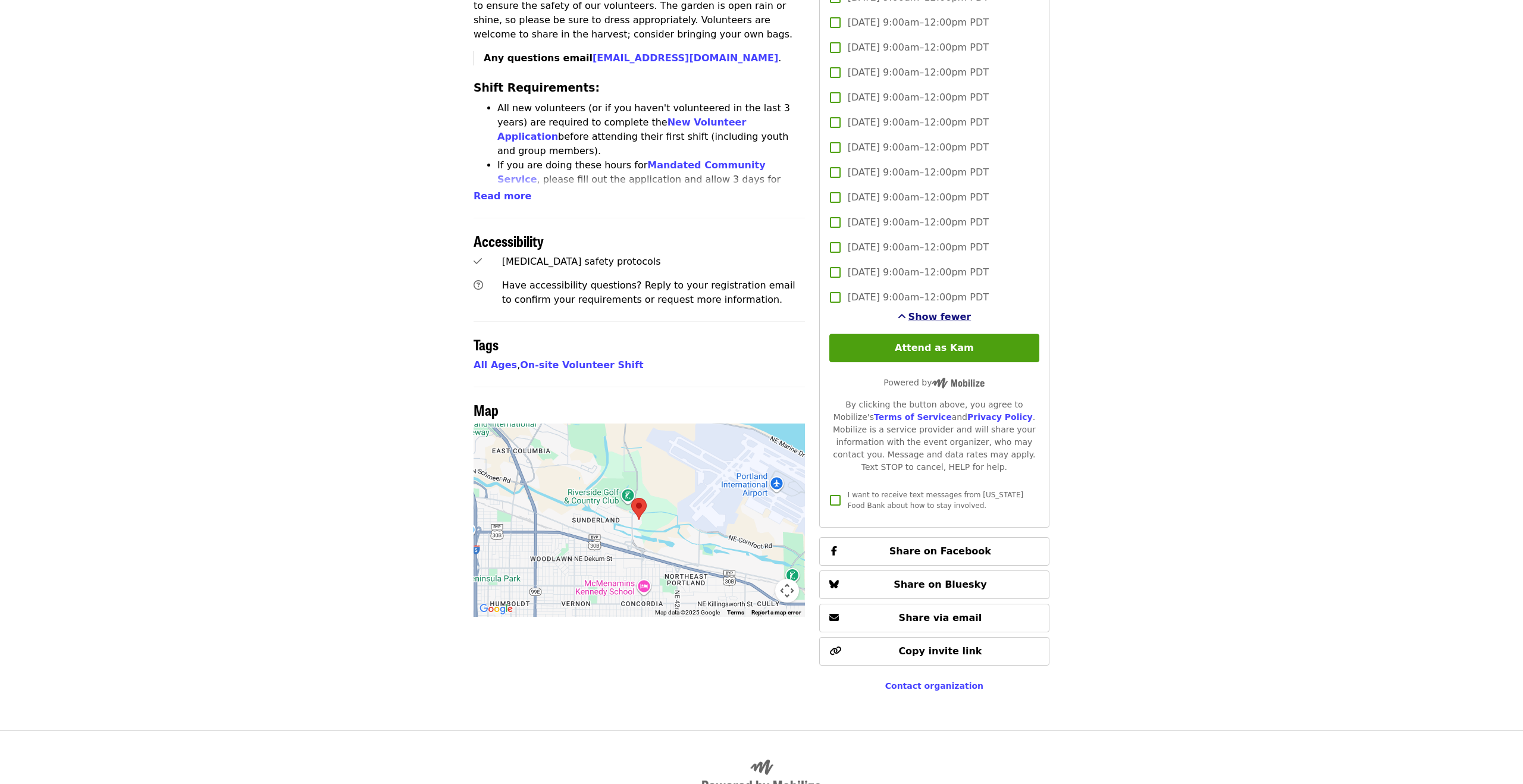
scroll to position [557, 0]
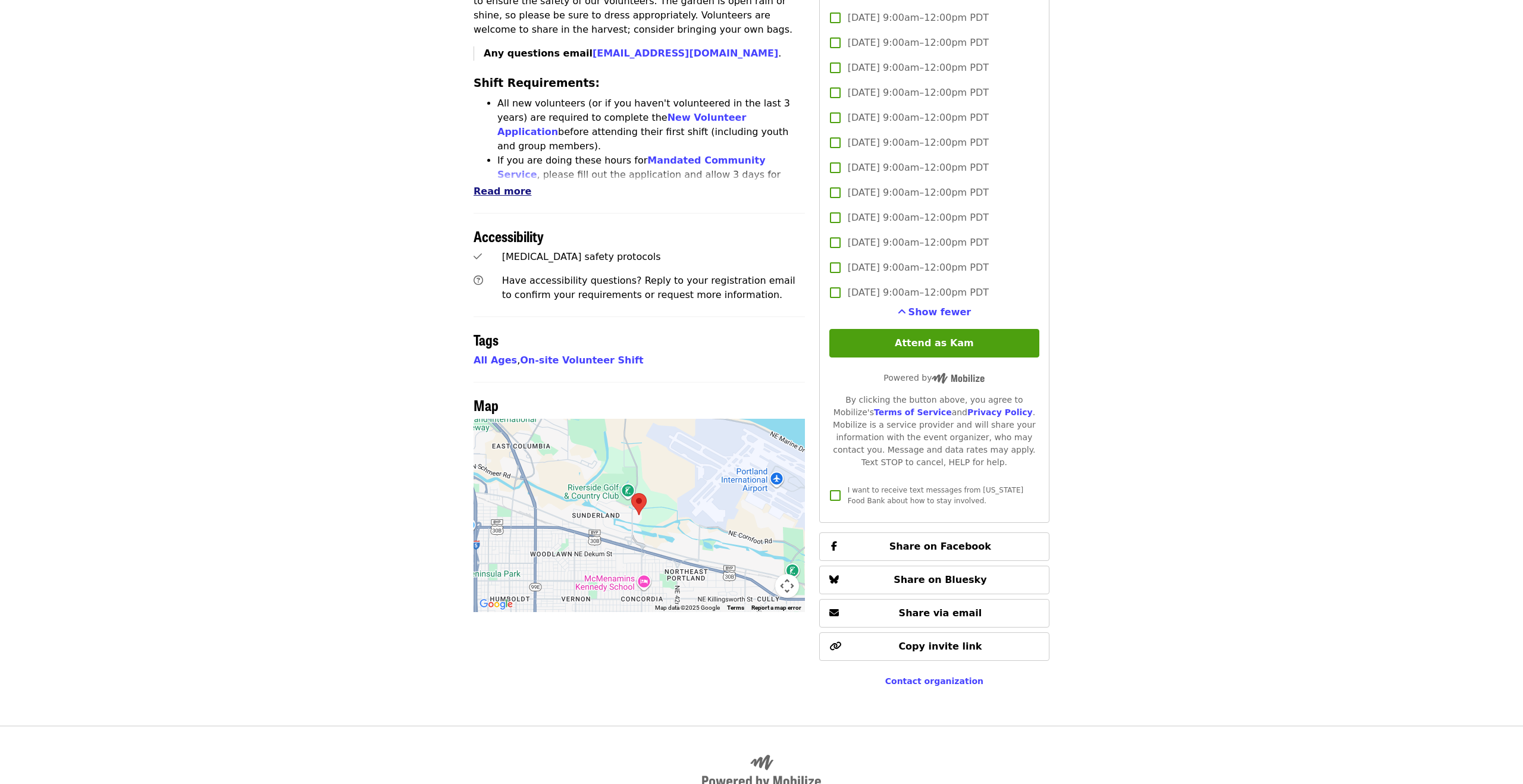
click at [495, 186] on span "Read more" at bounding box center [502, 191] width 58 height 11
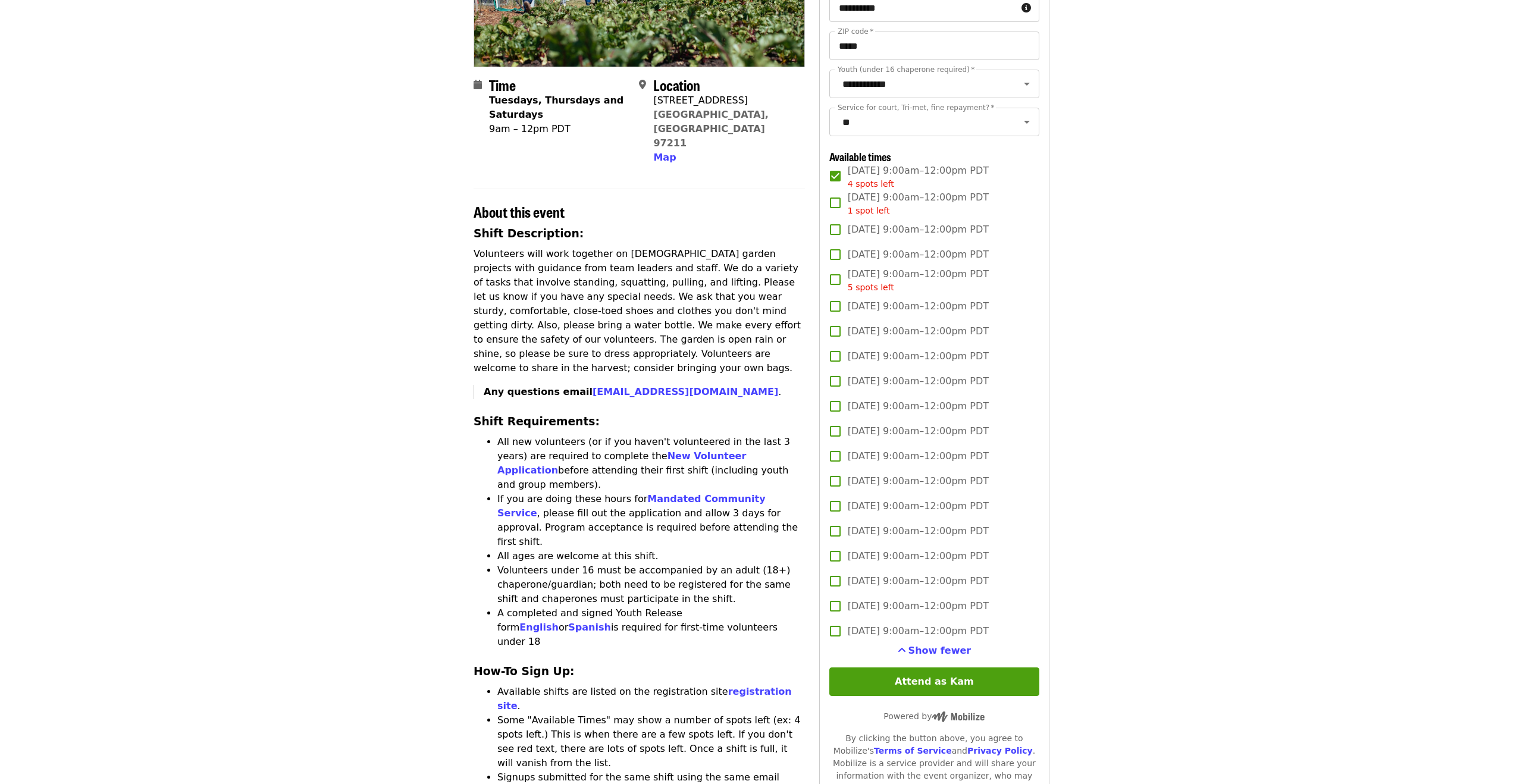
scroll to position [234, 0]
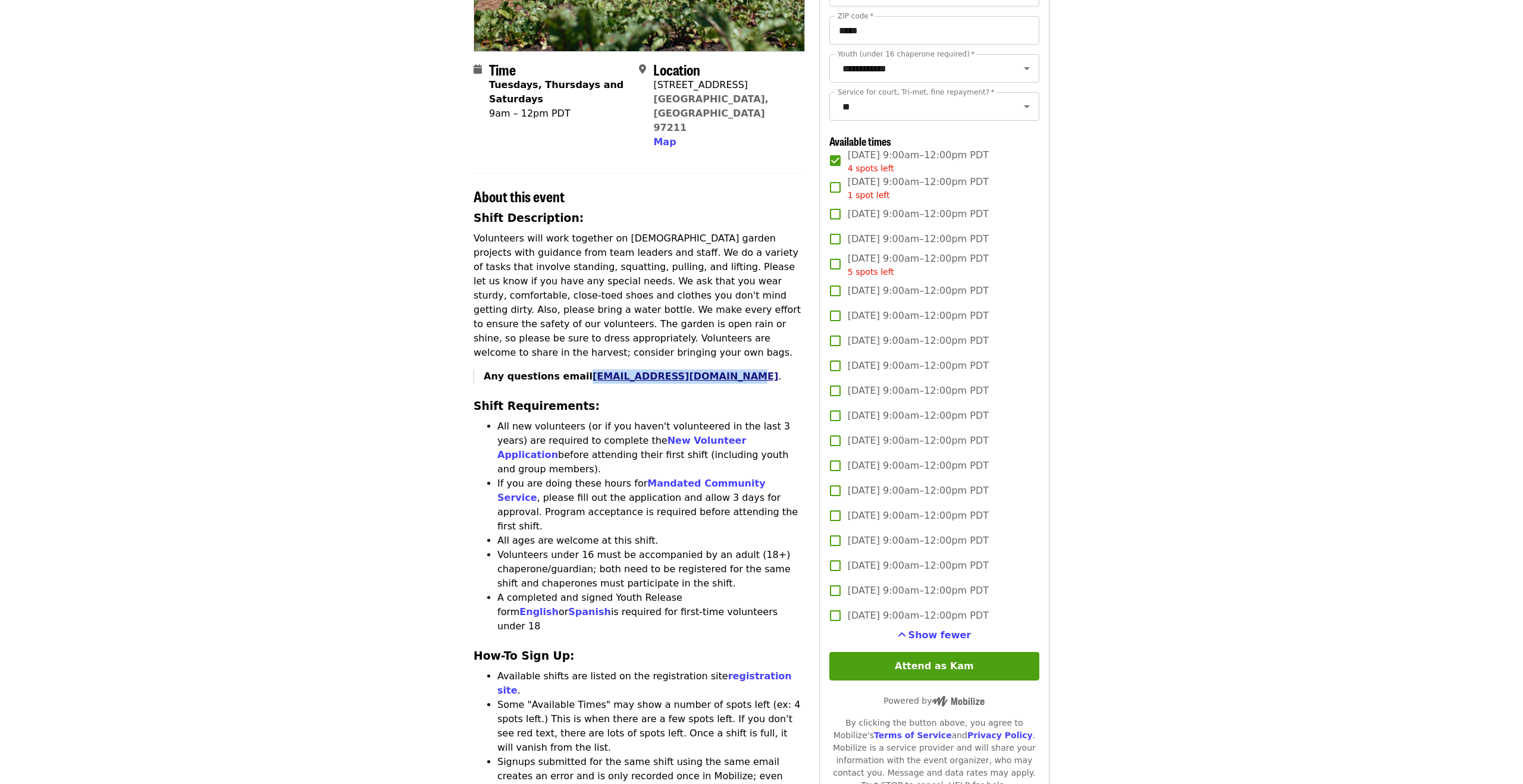
copy link "[EMAIL_ADDRESS][DOMAIN_NAME]"
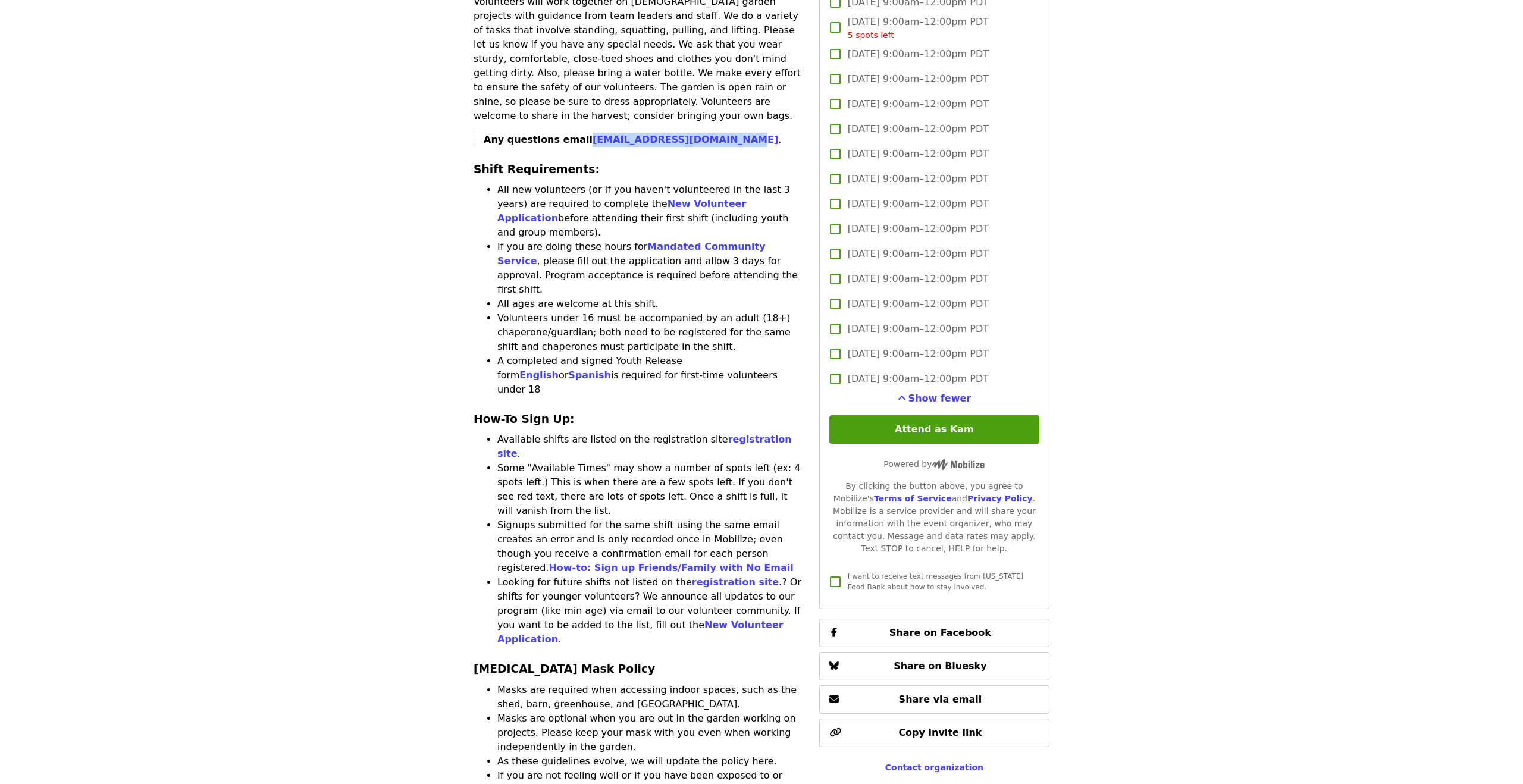
scroll to position [0, 0]
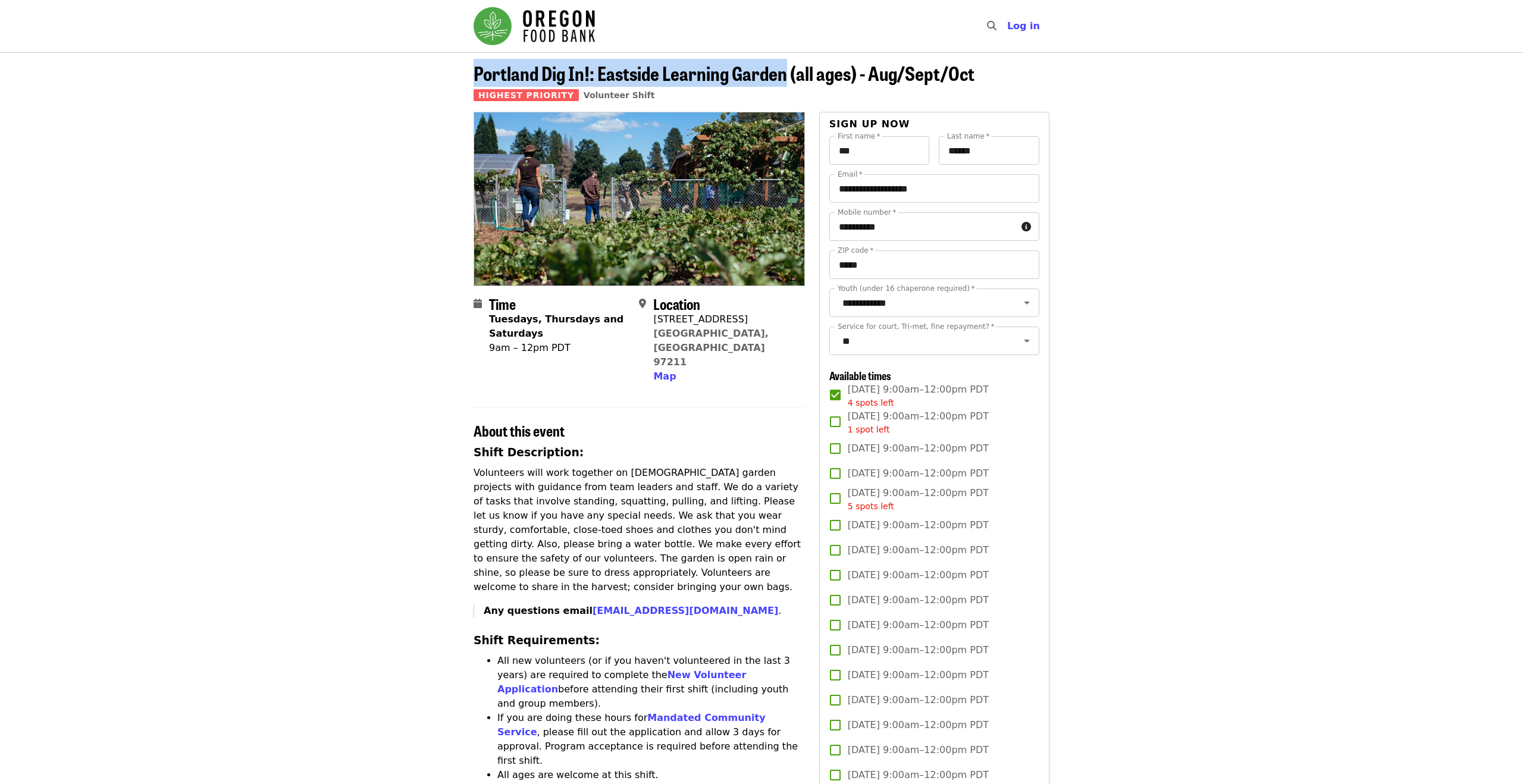
drag, startPoint x: 478, startPoint y: 74, endPoint x: 784, endPoint y: 77, distance: 306.0
click at [784, 77] on span "Portland Dig In!: Eastside Learning Garden (all ages) - Aug/Sept/Oct" at bounding box center [723, 72] width 501 height 28
copy span "Portland Dig In!: Eastside Learning Garden"
